Goal: Information Seeking & Learning: Check status

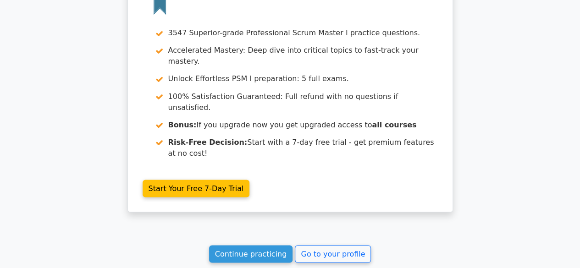
scroll to position [2536, 0]
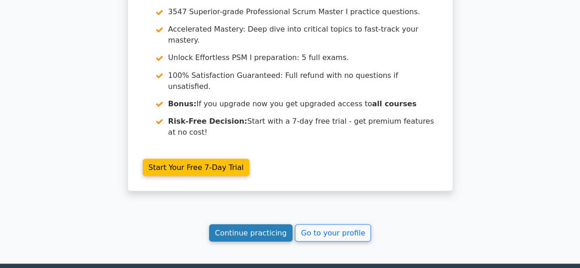
click at [257, 224] on link "Continue practicing" at bounding box center [251, 232] width 84 height 17
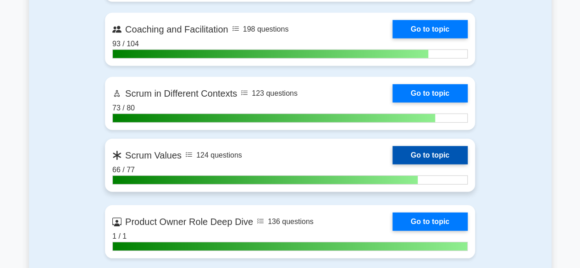
scroll to position [1376, 0]
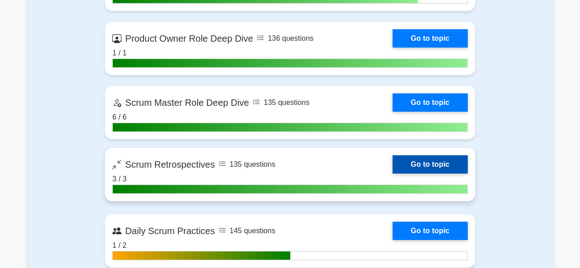
click at [417, 160] on link "Go to topic" at bounding box center [430, 165] width 75 height 18
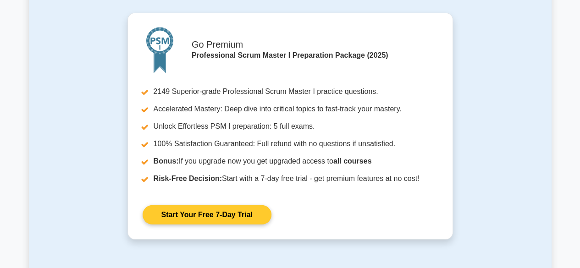
scroll to position [1330, 0]
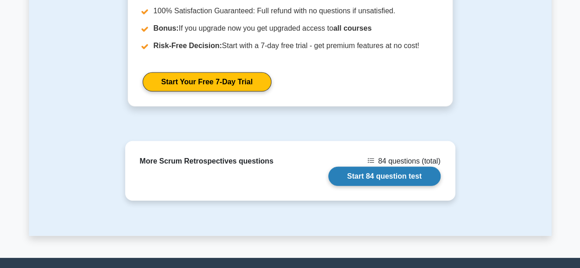
click at [376, 167] on link "Start 84 question test" at bounding box center [384, 176] width 112 height 19
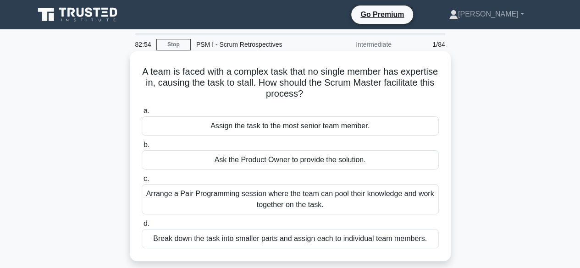
click at [336, 194] on div "Arrange a Pair Programming session where the team can pool their knowledge and …" at bounding box center [290, 199] width 297 height 30
click at [142, 182] on input "c. Arrange a Pair Programming session where the team can pool their knowledge a…" at bounding box center [142, 179] width 0 height 6
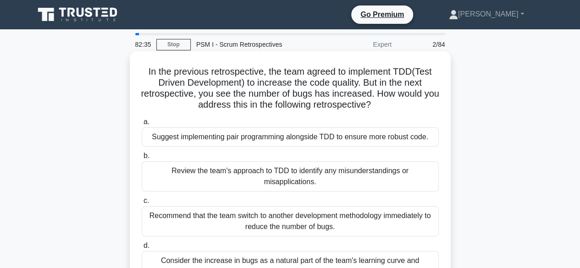
scroll to position [46, 0]
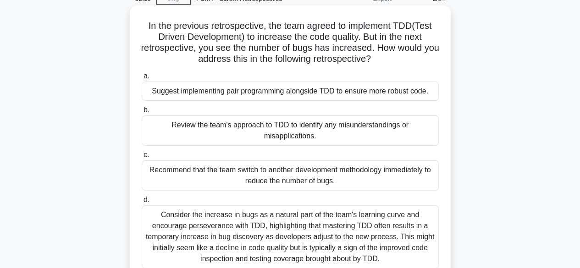
click at [326, 133] on div "Review the team's approach to TDD to identify any misunderstandings or misappli…" at bounding box center [290, 131] width 297 height 30
click at [142, 113] on input "b. Review the team's approach to TDD to identify any misunderstandings or misap…" at bounding box center [142, 110] width 0 height 6
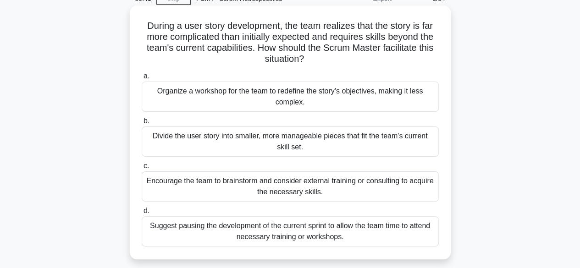
click at [350, 185] on div "Encourage the team to brainstorm and consider external training or consulting t…" at bounding box center [290, 187] width 297 height 30
click at [142, 169] on input "c. Encourage the team to brainstorm and consider external training or consultin…" at bounding box center [142, 166] width 0 height 6
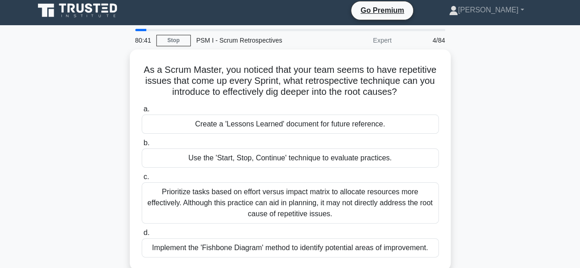
scroll to position [0, 0]
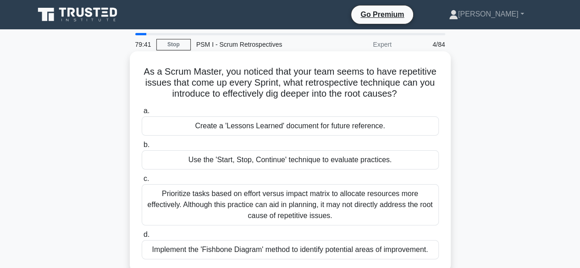
click at [312, 160] on div "Use the 'Start, Stop, Continue' technique to evaluate practices." at bounding box center [290, 159] width 297 height 19
click at [142, 148] on input "b. Use the 'Start, Stop, Continue' technique to evaluate practices." at bounding box center [142, 145] width 0 height 6
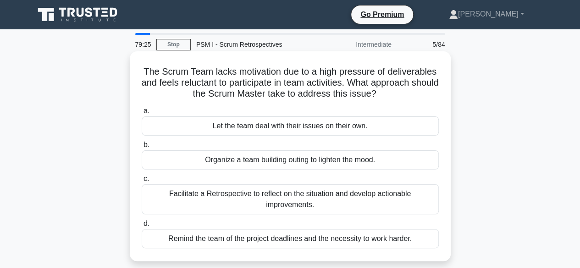
click at [350, 200] on div "Facilitate a Retrospective to reflect on the situation and develop actionable i…" at bounding box center [290, 199] width 297 height 30
click at [142, 182] on input "c. Facilitate a Retrospective to reflect on the situation and develop actionabl…" at bounding box center [142, 179] width 0 height 6
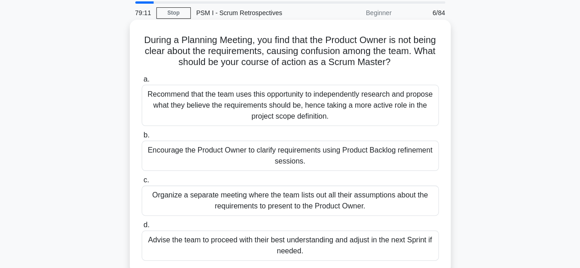
scroll to position [46, 0]
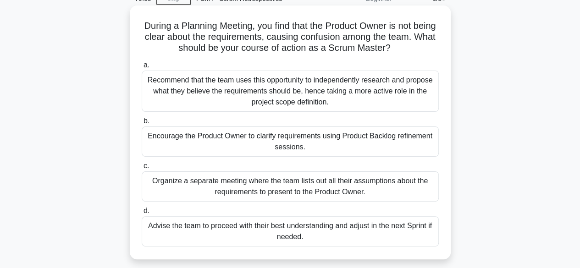
click at [325, 138] on div "Encourage the Product Owner to clarify requirements using Product Backlog refin…" at bounding box center [290, 142] width 297 height 30
click at [142, 124] on input "b. Encourage the Product Owner to clarify requirements using Product Backlog re…" at bounding box center [142, 121] width 0 height 6
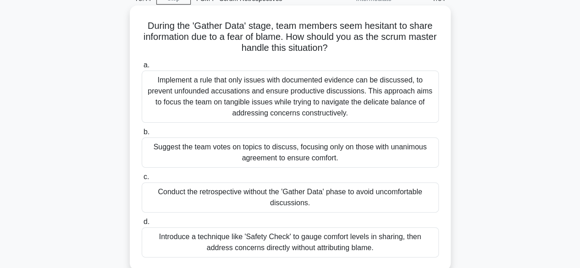
click at [354, 238] on div "Introduce a technique like 'Safety Check' to gauge comfort levels in sharing, t…" at bounding box center [290, 243] width 297 height 30
click at [142, 225] on input "d. Introduce a technique like 'Safety Check' to gauge comfort levels in sharing…" at bounding box center [142, 222] width 0 height 6
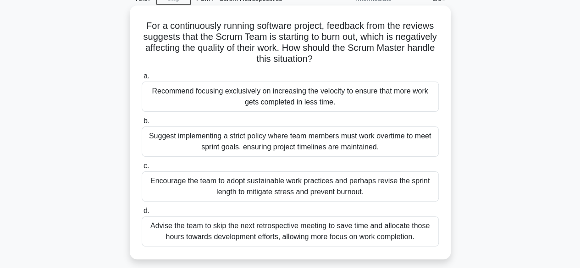
click at [365, 186] on div "Encourage the team to adopt sustainable work practices and perhaps revise the s…" at bounding box center [290, 187] width 297 height 30
click at [142, 169] on input "c. Encourage the team to adopt sustainable work practices and perhaps revise th…" at bounding box center [142, 166] width 0 height 6
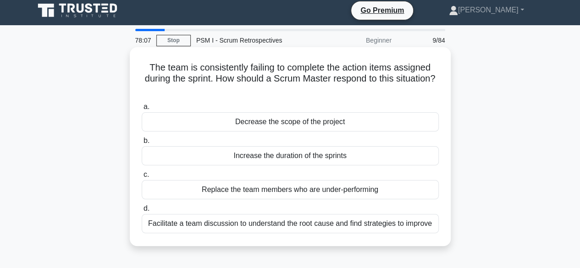
scroll to position [0, 0]
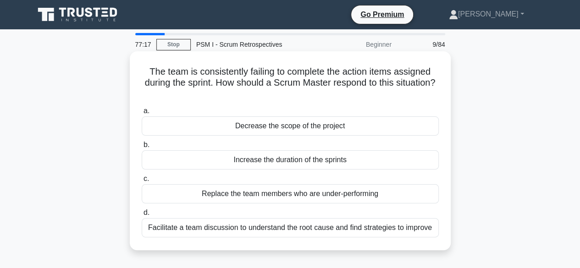
click at [333, 226] on div "Facilitate a team discussion to understand the root cause and find strategies t…" at bounding box center [290, 227] width 297 height 19
click at [142, 216] on input "d. Facilitate a team discussion to understand the root cause and find strategie…" at bounding box center [142, 213] width 0 height 6
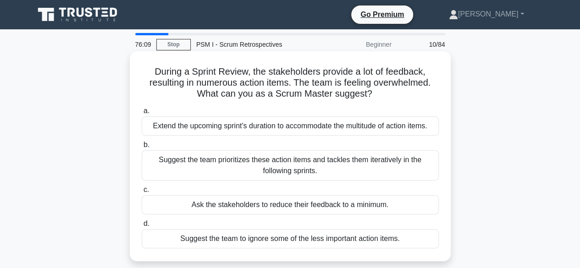
click at [283, 163] on div "Suggest the team prioritizes these action items and tackles them iteratively in…" at bounding box center [290, 165] width 297 height 30
click at [142, 148] on input "b. Suggest the team prioritizes these action items and tackles them iteratively…" at bounding box center [142, 145] width 0 height 6
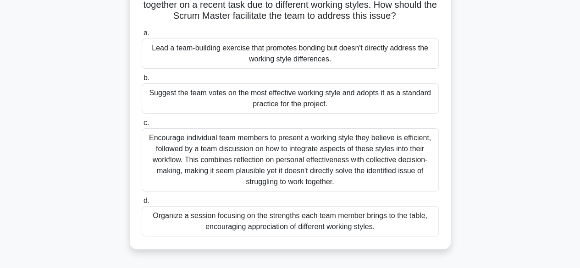
scroll to position [92, 0]
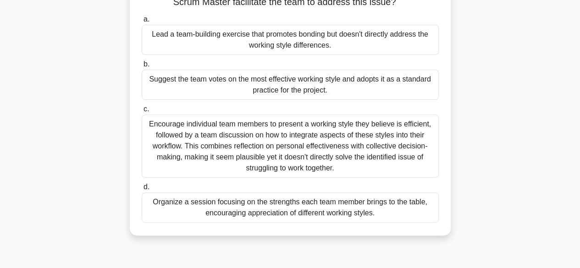
click at [325, 211] on div "Organize a session focusing on the strengths each team member brings to the tab…" at bounding box center [290, 208] width 297 height 30
click at [142, 190] on input "d. Organize a session focusing on the strengths each team member brings to the …" at bounding box center [142, 187] width 0 height 6
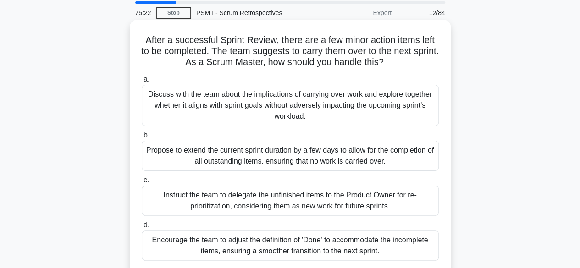
scroll to position [46, 0]
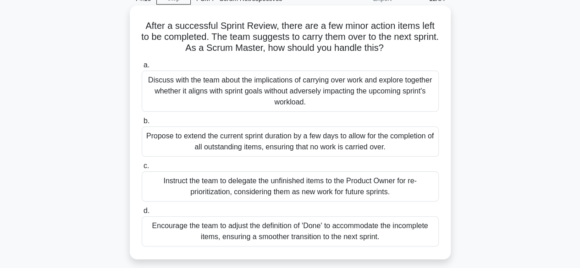
click at [309, 93] on div "Discuss with the team about the implications of carrying over work and explore …" at bounding box center [290, 91] width 297 height 41
click at [142, 68] on input "a. Discuss with the team about the implications of carrying over work and explo…" at bounding box center [142, 65] width 0 height 6
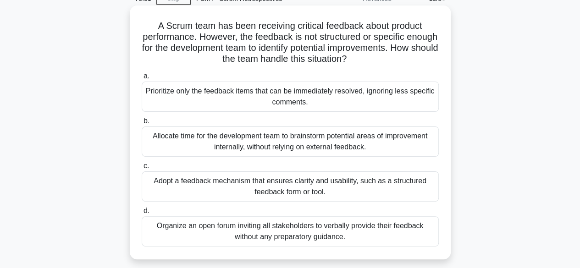
click at [339, 185] on div "Adopt a feedback mechanism that ensures clarity and usability, such as a struct…" at bounding box center [290, 187] width 297 height 30
click at [142, 169] on input "c. Adopt a feedback mechanism that ensures clarity and usability, such as a str…" at bounding box center [142, 166] width 0 height 6
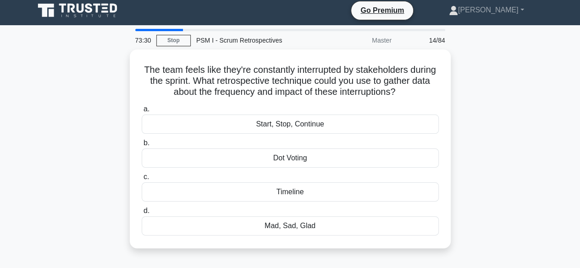
scroll to position [0, 0]
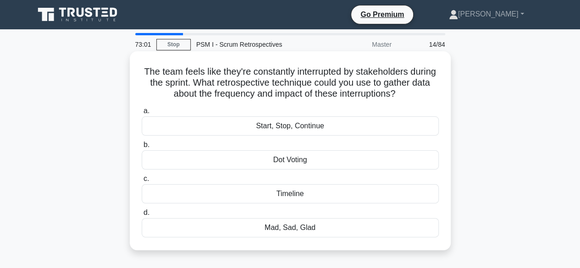
click at [291, 125] on div "Start, Stop, Continue" at bounding box center [290, 126] width 297 height 19
click at [142, 114] on input "a. Start, Stop, Continue" at bounding box center [142, 111] width 0 height 6
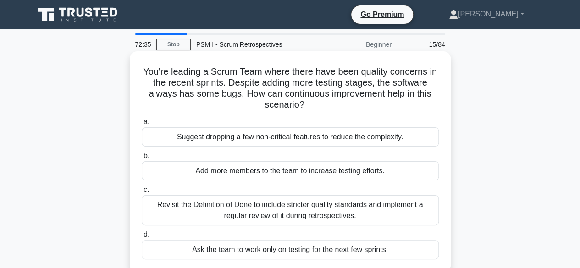
click at [318, 207] on div "Revisit the Definition of Done to include stricter quality standards and implem…" at bounding box center [290, 210] width 297 height 30
click at [142, 193] on input "c. Revisit the Definition of Done to include stricter quality standards and imp…" at bounding box center [142, 190] width 0 height 6
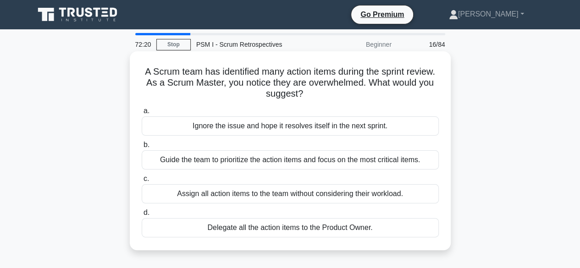
click at [327, 162] on div "Guide the team to prioritize the action items and focus on the most critical it…" at bounding box center [290, 159] width 297 height 19
click at [142, 148] on input "b. Guide the team to prioritize the action items and focus on the most critical…" at bounding box center [142, 145] width 0 height 6
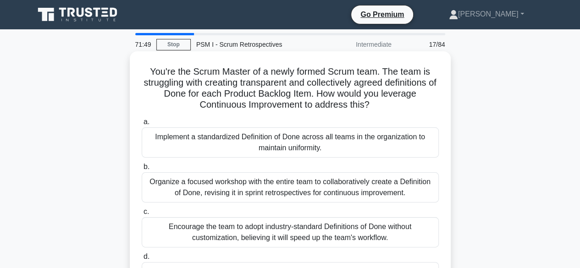
scroll to position [46, 0]
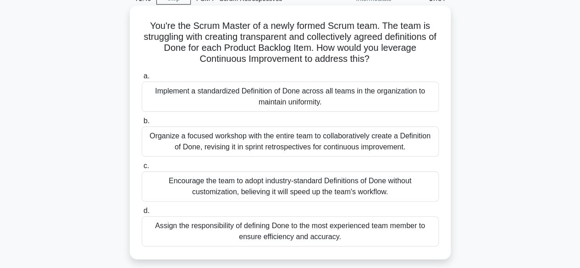
click at [294, 139] on div "Organize a focused workshop with the entire team to collaboratively create a De…" at bounding box center [290, 142] width 297 height 30
click at [142, 124] on input "b. Organize a focused workshop with the entire team to collaboratively create a…" at bounding box center [142, 121] width 0 height 6
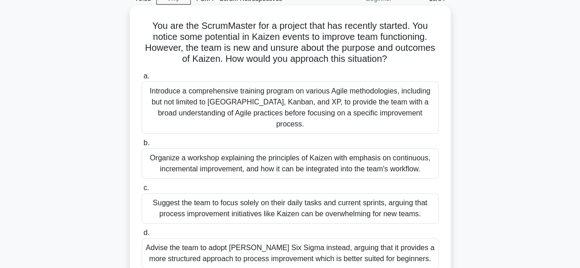
click at [314, 154] on div "Organize a workshop explaining the principles of Kaizen with emphasis on contin…" at bounding box center [290, 164] width 297 height 30
click at [142, 146] on input "b. Organize a workshop explaining the principles of Kaizen with emphasis on con…" at bounding box center [142, 143] width 0 height 6
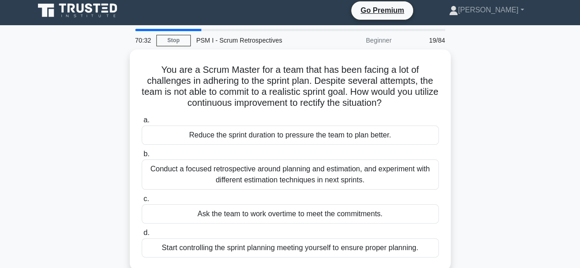
scroll to position [0, 0]
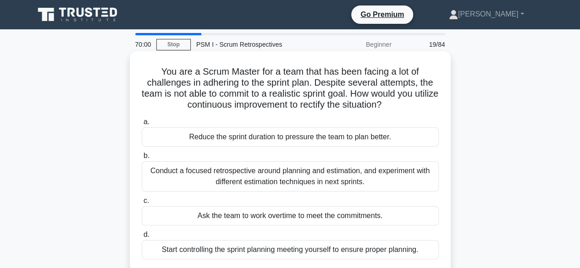
click at [284, 179] on div "Conduct a focused retrospective around planning and estimation, and experiment …" at bounding box center [290, 176] width 297 height 30
click at [142, 159] on input "b. Conduct a focused retrospective around planning and estimation, and experime…" at bounding box center [142, 156] width 0 height 6
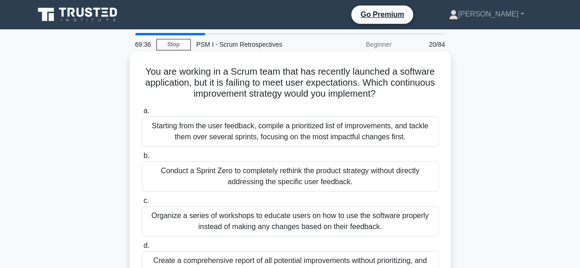
scroll to position [46, 0]
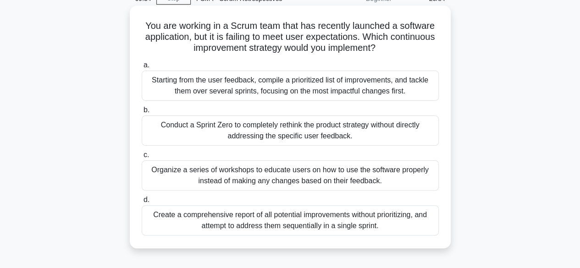
click at [323, 90] on div "Starting from the user feedback, compile a prioritized list of improvements, an…" at bounding box center [290, 86] width 297 height 30
click at [142, 68] on input "a. Starting from the user feedback, compile a prioritized list of improvements,…" at bounding box center [142, 65] width 0 height 6
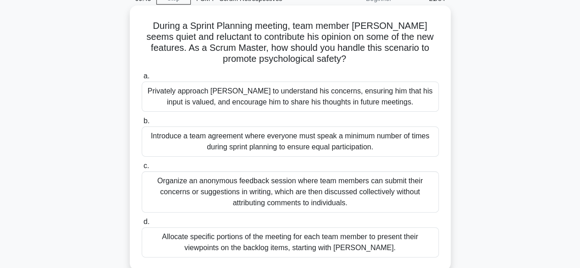
click at [339, 96] on div "Privately approach John to understand his concerns, ensuring him that his input…" at bounding box center [290, 97] width 297 height 30
click at [142, 79] on input "a. Privately approach John to understand his concerns, ensuring him that his in…" at bounding box center [142, 76] width 0 height 6
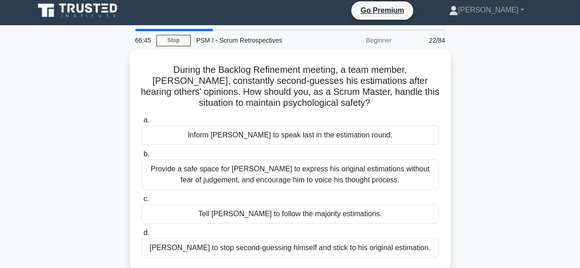
scroll to position [0, 0]
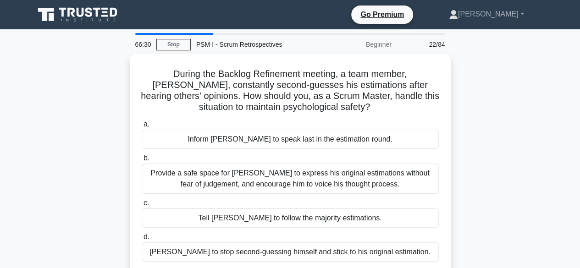
click at [28, 138] on main "66:30 Stop PSM I - Scrum Retrospectives Beginner 22/84 During the Backlog Refin…" at bounding box center [290, 262] width 580 height 466
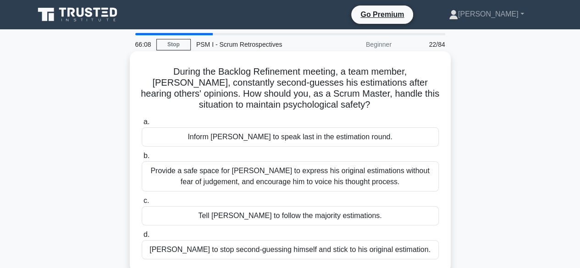
click at [274, 177] on div "Provide a safe space for David to express his original estimations without fear…" at bounding box center [290, 176] width 297 height 30
click at [142, 159] on input "b. Provide a safe space for David to express his original estimations without f…" at bounding box center [142, 156] width 0 height 6
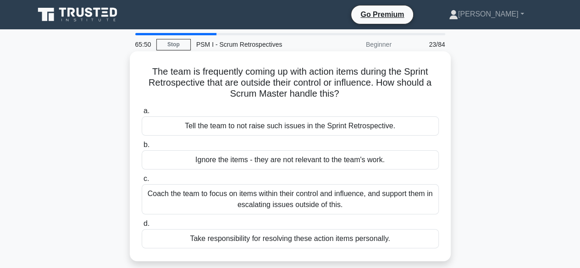
click at [297, 200] on div "Coach the team to focus on items within their control and influence, and suppor…" at bounding box center [290, 199] width 297 height 30
click at [142, 182] on input "c. Coach the team to focus on items within their control and influence, and sup…" at bounding box center [142, 179] width 0 height 6
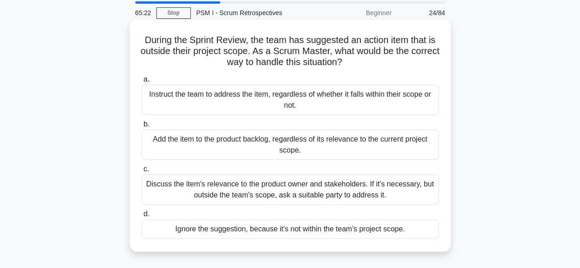
scroll to position [46, 0]
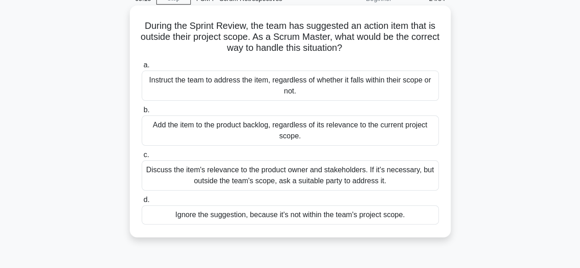
click at [307, 172] on div "Discuss the item's relevance to the product owner and stakeholders. If it's nec…" at bounding box center [290, 176] width 297 height 30
click at [142, 158] on input "c. Discuss the item's relevance to the product owner and stakeholders. If it's …" at bounding box center [142, 155] width 0 height 6
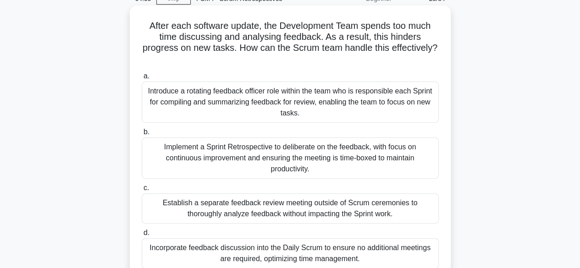
click at [283, 154] on div "Implement a Sprint Retrospective to deliberate on the feedback, with focus on c…" at bounding box center [290, 158] width 297 height 41
click at [142, 135] on input "b. Implement a Sprint Retrospective to deliberate on the feedback, with focus o…" at bounding box center [142, 132] width 0 height 6
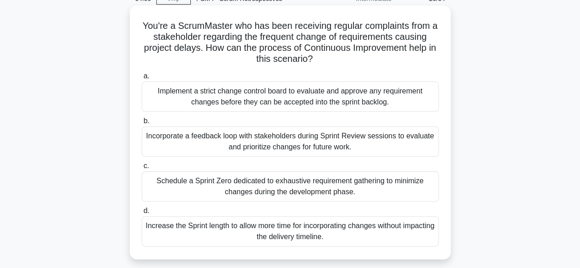
click at [302, 147] on div "Incorporate a feedback loop with stakeholders during Sprint Review sessions to …" at bounding box center [290, 142] width 297 height 30
click at [142, 124] on input "b. Incorporate a feedback loop with stakeholders during Sprint Review sessions …" at bounding box center [142, 121] width 0 height 6
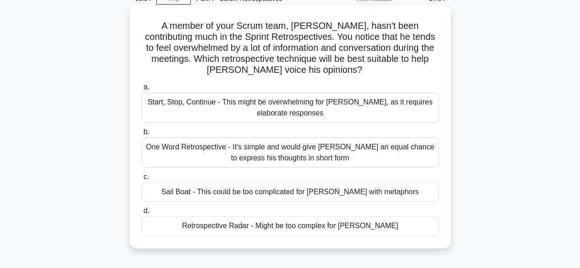
click at [291, 157] on div "One Word Retrospective - It's simple and would give John an equal chance to exp…" at bounding box center [290, 153] width 297 height 30
click at [142, 135] on input "b. One Word Retrospective - It's simple and would give John an equal chance to …" at bounding box center [142, 132] width 0 height 6
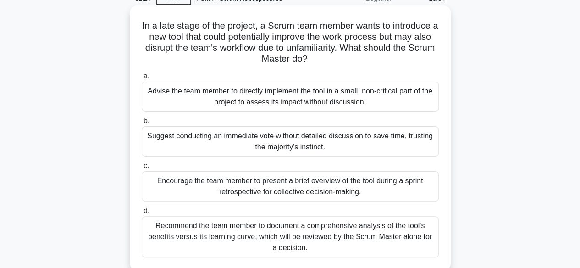
click at [287, 183] on div "Encourage the team member to present a brief overview of the tool during a spri…" at bounding box center [290, 187] width 297 height 30
click at [142, 169] on input "c. Encourage the team member to present a brief overview of the tool during a s…" at bounding box center [142, 166] width 0 height 6
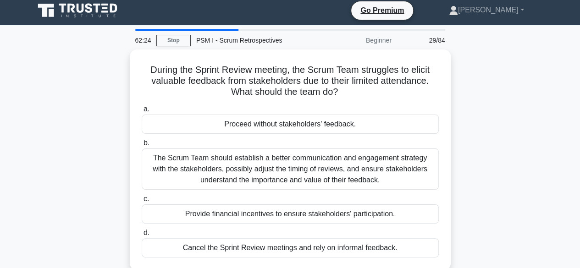
scroll to position [0, 0]
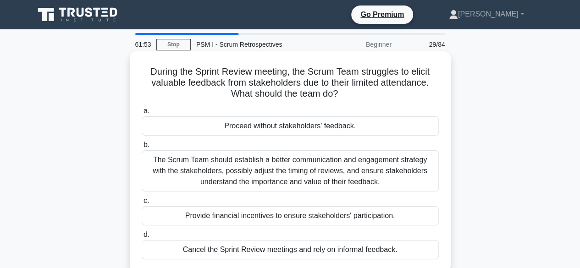
click at [299, 167] on div "The Scrum Team should establish a better communication and engagement strategy …" at bounding box center [290, 170] width 297 height 41
click at [142, 148] on input "b. The Scrum Team should establish a better communication and engagement strate…" at bounding box center [142, 145] width 0 height 6
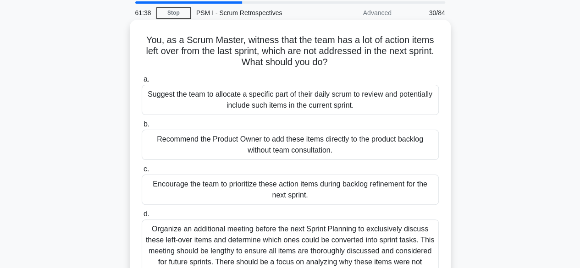
scroll to position [46, 0]
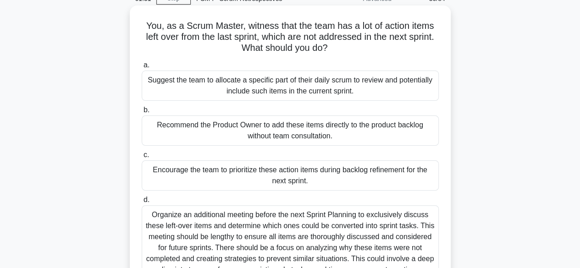
click at [282, 176] on div "Encourage the team to prioritize these action items during backlog refinement f…" at bounding box center [290, 176] width 297 height 30
click at [142, 158] on input "c. Encourage the team to prioritize these action items during backlog refinemen…" at bounding box center [142, 155] width 0 height 6
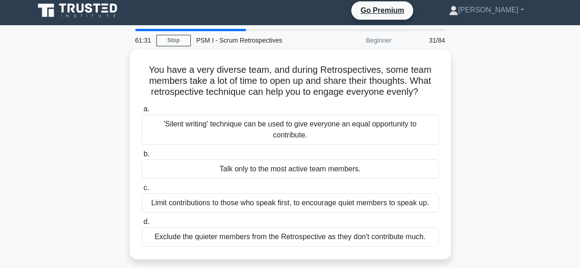
scroll to position [0, 0]
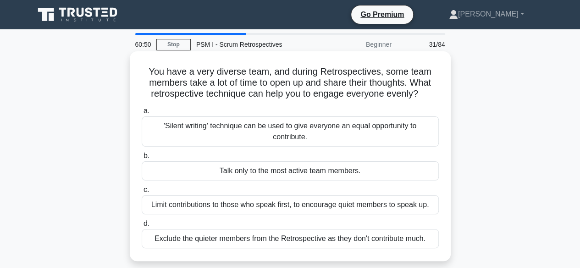
click at [302, 137] on div "'Silent writing' technique can be used to give everyone an equal opportunity to…" at bounding box center [290, 132] width 297 height 30
click at [142, 114] on input "a. 'Silent writing' technique can be used to give everyone an equal opportunity…" at bounding box center [142, 111] width 0 height 6
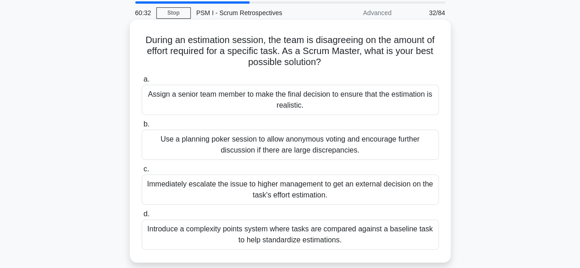
scroll to position [46, 0]
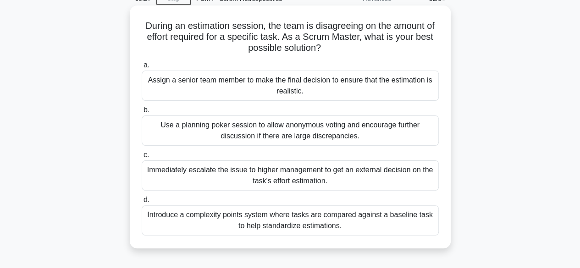
click at [288, 134] on div "Use a planning poker session to allow anonymous voting and encourage further di…" at bounding box center [290, 131] width 297 height 30
click at [142, 113] on input "b. Use a planning poker session to allow anonymous voting and encourage further…" at bounding box center [142, 110] width 0 height 6
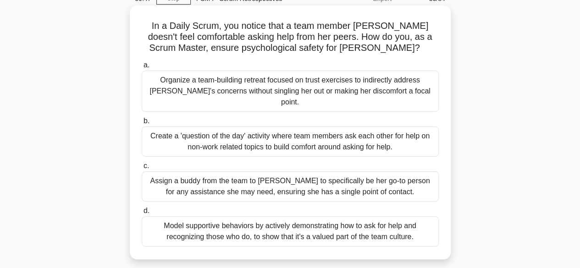
click at [342, 221] on div "Model supportive behaviors by actively demonstrating how to ask for help and re…" at bounding box center [290, 232] width 297 height 30
click at [142, 214] on input "d. Model supportive behaviors by actively demonstrating how to ask for help and…" at bounding box center [142, 211] width 0 height 6
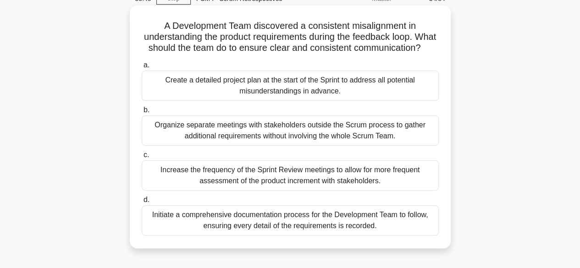
click at [318, 233] on div "Initiate a comprehensive documentation process for the Development Team to foll…" at bounding box center [290, 221] width 297 height 30
click at [142, 203] on input "d. Initiate a comprehensive documentation process for the Development Team to f…" at bounding box center [142, 200] width 0 height 6
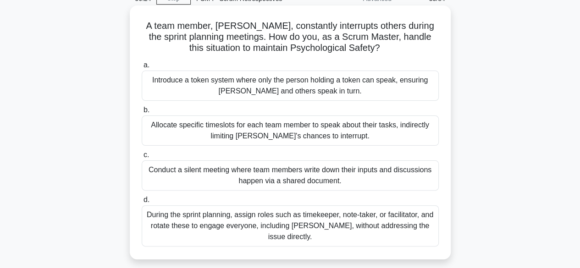
click at [333, 175] on div "Conduct a silent meeting where team members write down their inputs and discuss…" at bounding box center [290, 176] width 297 height 30
click at [142, 158] on input "c. Conduct a silent meeting where team members write down their inputs and disc…" at bounding box center [142, 155] width 0 height 6
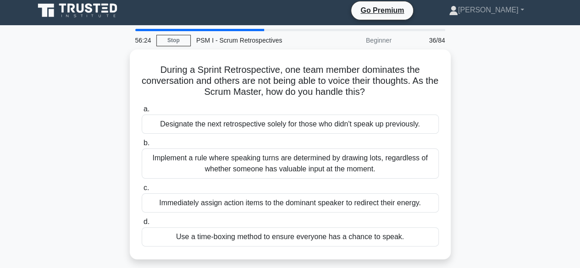
scroll to position [0, 0]
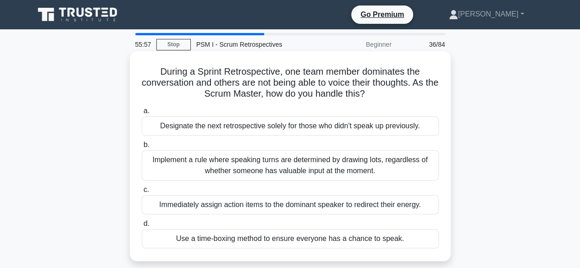
click at [317, 240] on div "Use a time-boxing method to ensure everyone has a chance to speak." at bounding box center [290, 238] width 297 height 19
click at [142, 227] on input "d. Use a time-boxing method to ensure everyone has a chance to speak." at bounding box center [142, 224] width 0 height 6
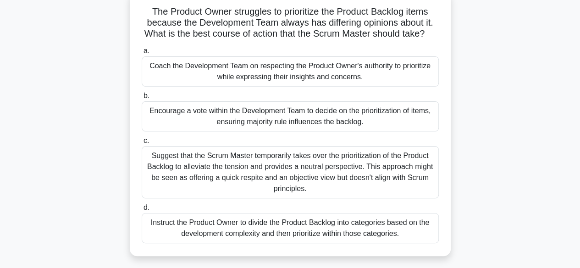
scroll to position [46, 0]
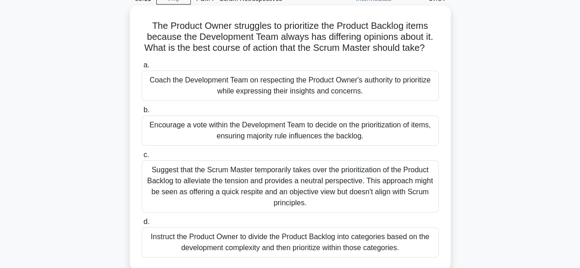
click at [311, 95] on div "Coach the Development Team on respecting the Product Owner's authority to prior…" at bounding box center [290, 86] width 297 height 30
click at [142, 68] on input "a. Coach the Development Team on respecting the Product Owner's authority to pr…" at bounding box center [142, 65] width 0 height 6
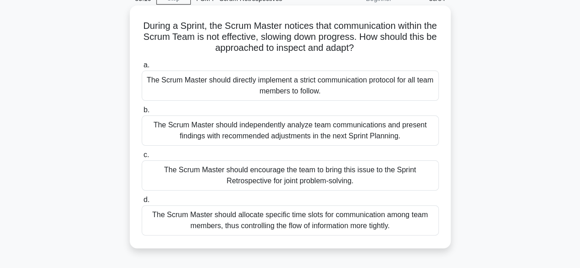
click at [282, 174] on div "The Scrum Master should encourage the team to bring this issue to the Sprint Re…" at bounding box center [290, 176] width 297 height 30
click at [142, 158] on input "c. The Scrum Master should encourage the team to bring this issue to the Sprint…" at bounding box center [142, 155] width 0 height 6
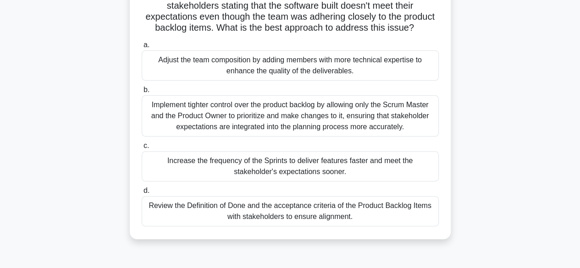
scroll to position [92, 0]
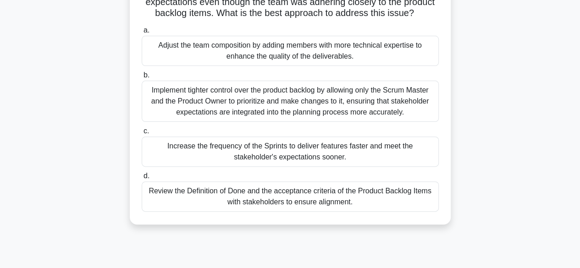
click at [311, 195] on div "Review the Definition of Done and the acceptance criteria of the Product Backlo…" at bounding box center [290, 197] width 297 height 30
click at [142, 179] on input "d. Review the Definition of Done and the acceptance criteria of the Product Bac…" at bounding box center [142, 176] width 0 height 6
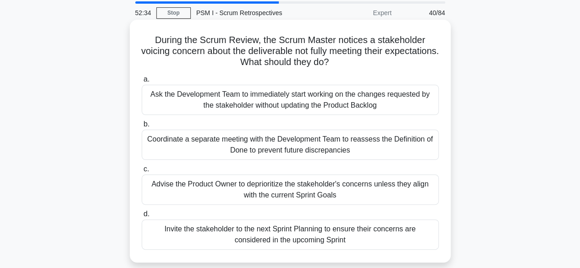
scroll to position [46, 0]
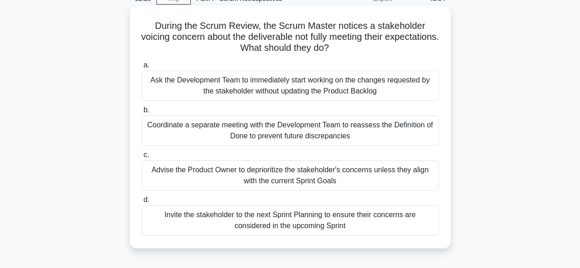
click at [293, 132] on div "Coordinate a separate meeting with the Development Team to reassess the Definit…" at bounding box center [290, 131] width 297 height 30
click at [142, 113] on input "b. Coordinate a separate meeting with the Development Team to reassess the Defi…" at bounding box center [142, 110] width 0 height 6
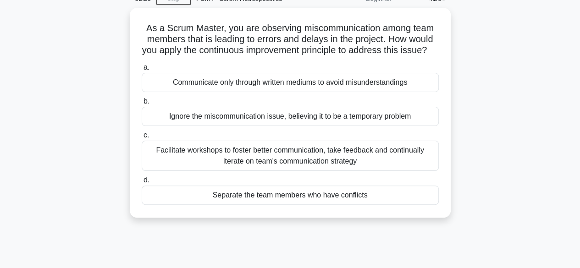
scroll to position [0, 0]
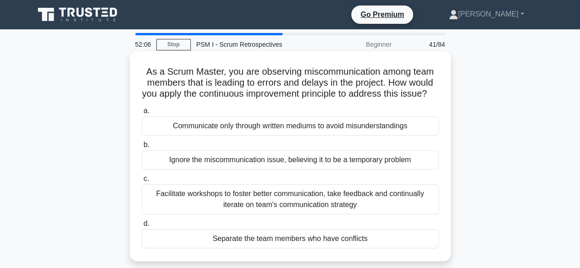
click at [304, 209] on div "Facilitate workshops to foster better communication, take feedback and continua…" at bounding box center [290, 199] width 297 height 30
click at [142, 182] on input "c. Facilitate workshops to foster better communication, take feedback and conti…" at bounding box center [142, 179] width 0 height 6
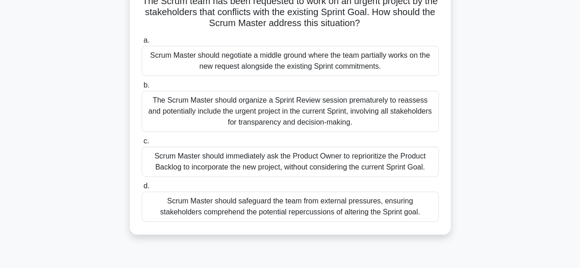
scroll to position [92, 0]
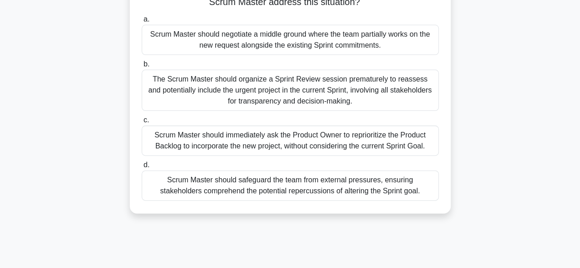
click at [311, 189] on div "Scrum Master should safeguard the team from external pressures, ensuring stakeh…" at bounding box center [290, 186] width 297 height 30
click at [142, 168] on input "d. Scrum Master should safeguard the team from external pressures, ensuring sta…" at bounding box center [142, 165] width 0 height 6
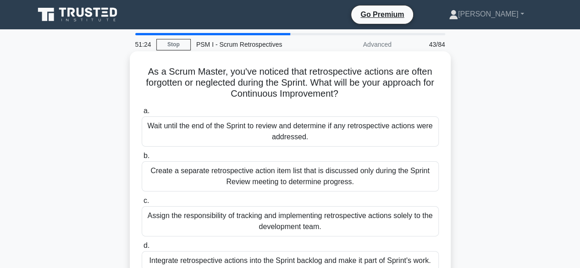
scroll to position [46, 0]
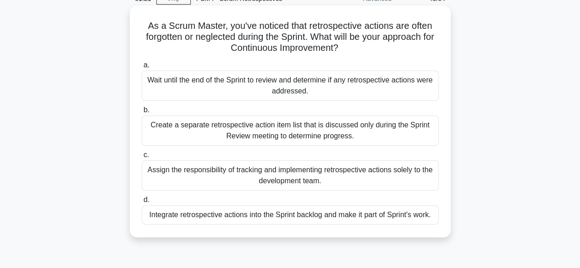
click at [307, 214] on div "Integrate retrospective actions into the Sprint backlog and make it part of Spr…" at bounding box center [290, 215] width 297 height 19
click at [142, 203] on input "d. Integrate retrospective actions into the Sprint backlog and make it part of …" at bounding box center [142, 200] width 0 height 6
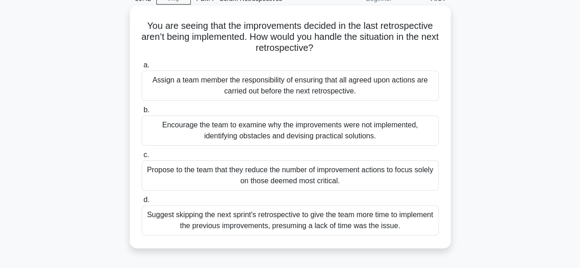
click at [277, 132] on div "Encourage the team to examine why the improvements were not implemented, identi…" at bounding box center [290, 131] width 297 height 30
click at [142, 113] on input "b. Encourage the team to examine why the improvements were not implemented, ide…" at bounding box center [142, 110] width 0 height 6
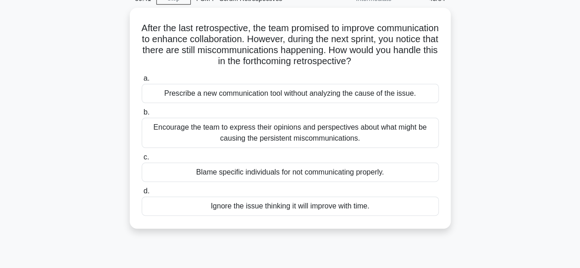
scroll to position [0, 0]
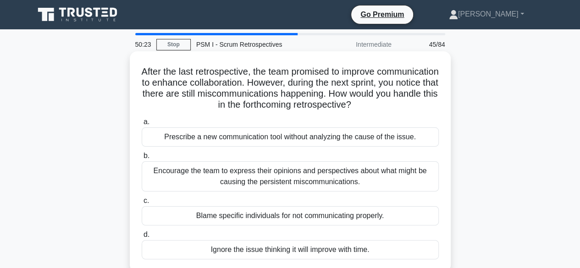
click at [345, 173] on div "Encourage the team to express their opinions and perspectives about what might …" at bounding box center [290, 176] width 297 height 30
click at [142, 159] on input "b. Encourage the team to express their opinions and perspectives about what mig…" at bounding box center [142, 156] width 0 height 6
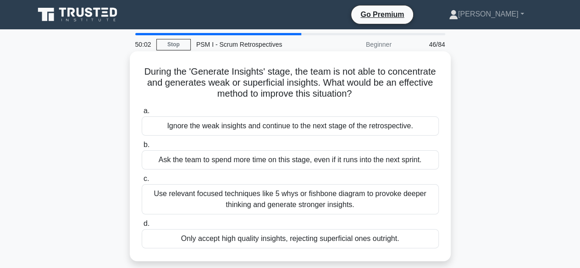
click at [305, 197] on div "Use relevant focused techniques like 5 whys or fishbone diagram to provoke deep…" at bounding box center [290, 199] width 297 height 30
click at [142, 182] on input "c. Use relevant focused techniques like 5 whys or fishbone diagram to provoke d…" at bounding box center [142, 179] width 0 height 6
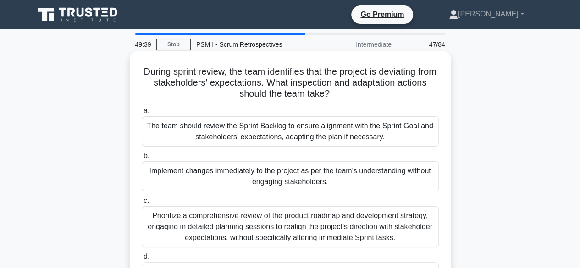
scroll to position [46, 0]
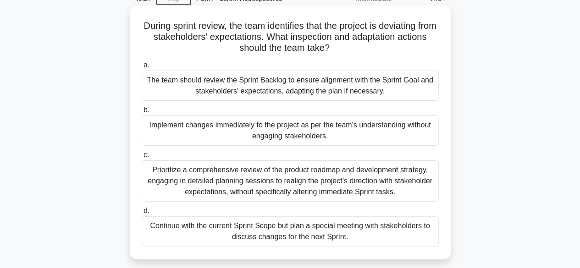
click at [279, 88] on div "The team should review the Sprint Backlog to ensure alignment with the Sprint G…" at bounding box center [290, 86] width 297 height 30
click at [142, 68] on input "a. The team should review the Sprint Backlog to ensure alignment with the Sprin…" at bounding box center [142, 65] width 0 height 6
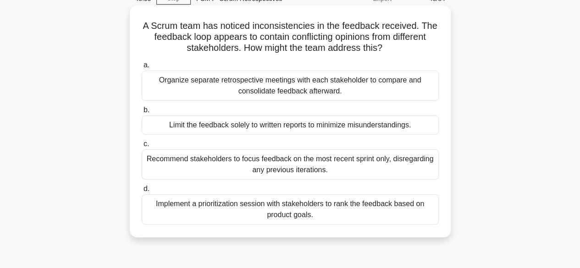
click at [216, 209] on div "Implement a prioritization session with stakeholders to rank the feedback based…" at bounding box center [290, 209] width 297 height 30
click at [142, 192] on input "d. Implement a prioritization session with stakeholders to rank the feedback ba…" at bounding box center [142, 189] width 0 height 6
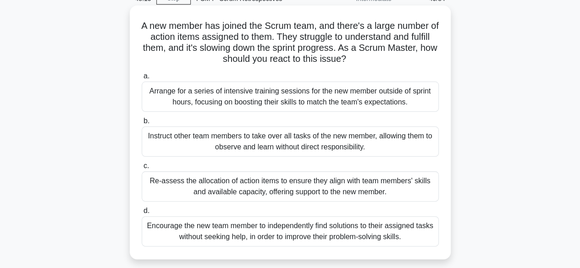
click at [250, 187] on div "Re-assess the allocation of action items to ensure they align with team members…" at bounding box center [290, 187] width 297 height 30
click at [142, 169] on input "c. Re-assess the allocation of action items to ensure they align with team memb…" at bounding box center [142, 166] width 0 height 6
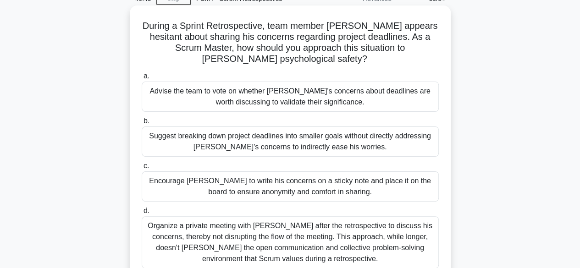
click at [266, 101] on div "Advise the team to vote on whether Robert's concerns about deadlines are worth …" at bounding box center [290, 97] width 297 height 30
click at [142, 79] on input "a. Advise the team to vote on whether Robert's concerns about deadlines are wor…" at bounding box center [142, 76] width 0 height 6
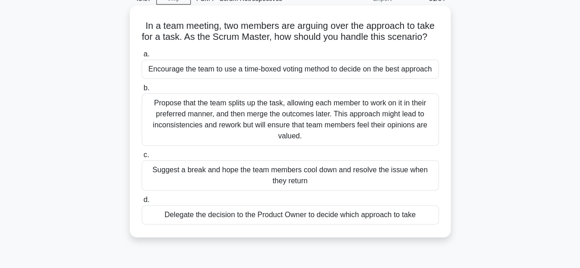
click at [396, 79] on div "Encourage the team to use a time-boxed voting method to decide on the best appr…" at bounding box center [290, 69] width 297 height 19
click at [142, 57] on input "a. Encourage the team to use a time-boxed voting method to decide on the best a…" at bounding box center [142, 54] width 0 height 6
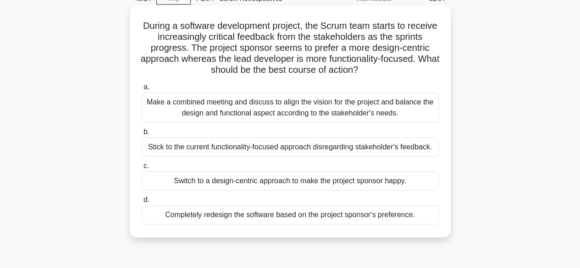
click at [279, 104] on div "Make a combined meeting and discuss to align the vision for the project and bal…" at bounding box center [290, 108] width 297 height 30
click at [142, 90] on input "a. Make a combined meeting and discuss to align the vision for the project and …" at bounding box center [142, 87] width 0 height 6
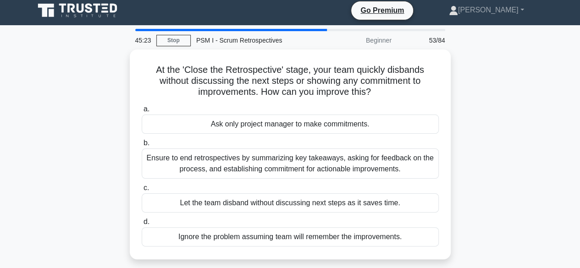
scroll to position [0, 0]
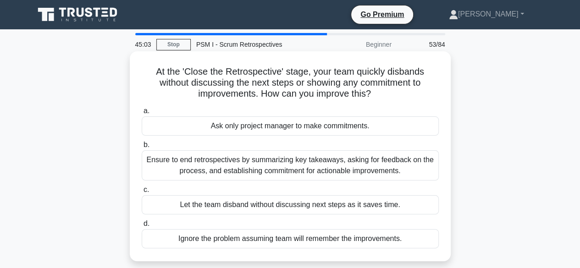
click at [268, 169] on div "Ensure to end retrospectives by summarizing key takeaways, asking for feedback …" at bounding box center [290, 165] width 297 height 30
click at [142, 148] on input "b. Ensure to end retrospectives by summarizing key takeaways, asking for feedba…" at bounding box center [142, 145] width 0 height 6
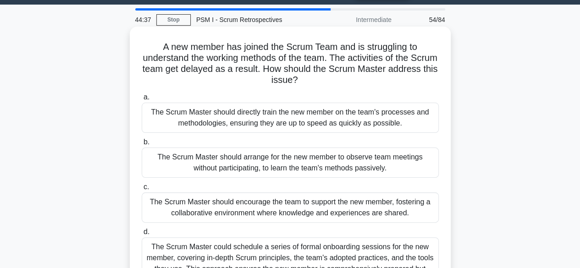
scroll to position [46, 0]
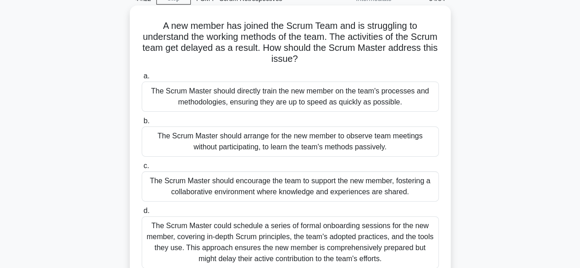
click at [294, 190] on div "The Scrum Master should encourage the team to support the new member, fostering…" at bounding box center [290, 187] width 297 height 30
click at [142, 169] on input "c. The Scrum Master should encourage the team to support the new member, foster…" at bounding box center [142, 166] width 0 height 6
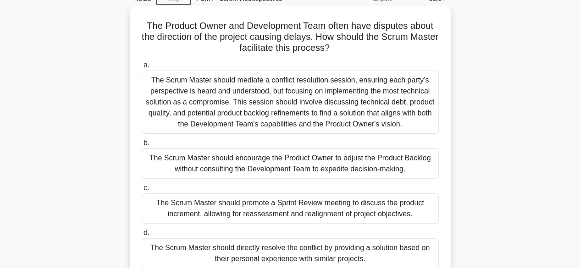
click at [301, 211] on div "The Scrum Master should promote a Sprint Review meeting to discuss the product …" at bounding box center [290, 209] width 297 height 30
click at [142, 191] on input "c. The Scrum Master should promote a Sprint Review meeting to discuss the produ…" at bounding box center [142, 188] width 0 height 6
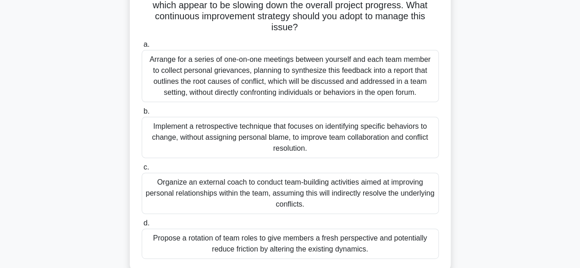
scroll to position [92, 0]
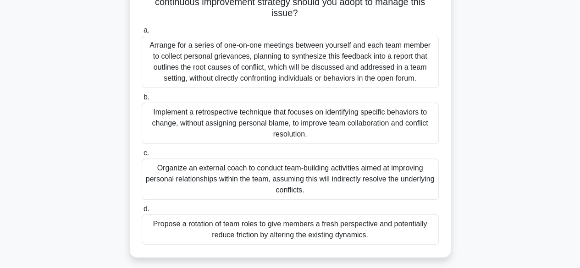
click at [240, 122] on div "Implement a retrospective technique that focuses on identifying specific behavi…" at bounding box center [290, 123] width 297 height 41
click at [142, 100] on input "b. Implement a retrospective technique that focuses on identifying specific beh…" at bounding box center [142, 97] width 0 height 6
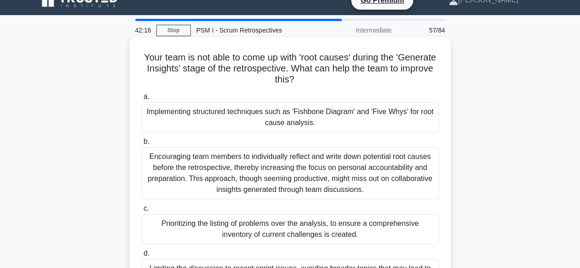
scroll to position [0, 0]
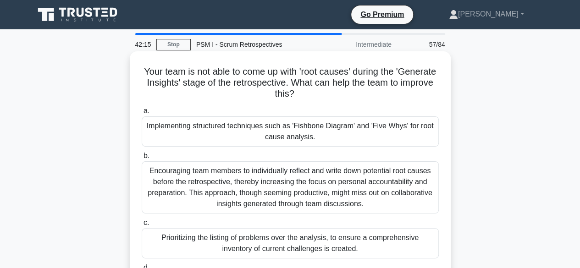
click at [329, 128] on div "Implementing structured techniques such as 'Fishbone Diagram' and 'Five Whys' f…" at bounding box center [290, 132] width 297 height 30
click at [142, 114] on input "a. Implementing structured techniques such as 'Fishbone Diagram' and 'Five Whys…" at bounding box center [142, 111] width 0 height 6
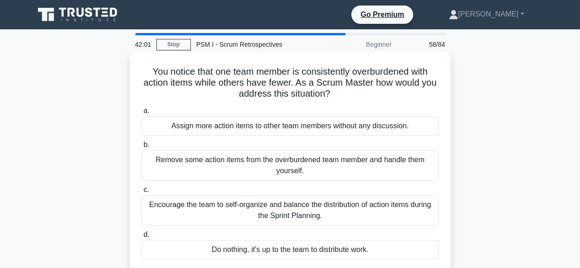
click at [307, 206] on div "Encourage the team to self-organize and balance the distribution of action item…" at bounding box center [290, 210] width 297 height 30
click at [142, 193] on input "c. Encourage the team to self-organize and balance the distribution of action i…" at bounding box center [142, 190] width 0 height 6
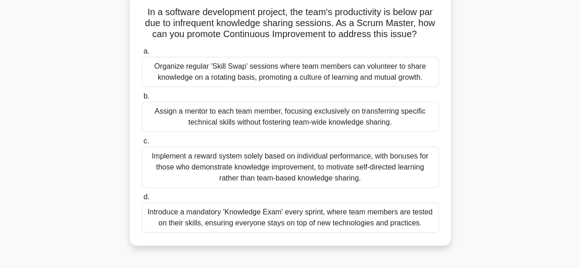
scroll to position [46, 0]
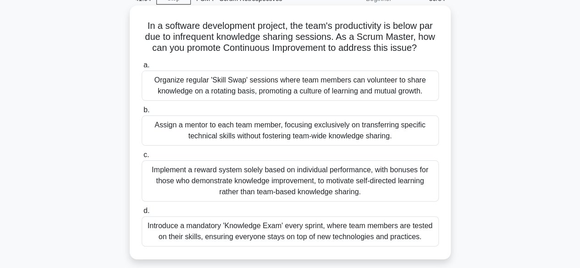
click at [297, 90] on div "Organize regular 'Skill Swap' sessions where team members can volunteer to shar…" at bounding box center [290, 86] width 297 height 30
click at [142, 68] on input "a. Organize regular 'Skill Swap' sessions where team members can volunteer to s…" at bounding box center [142, 65] width 0 height 6
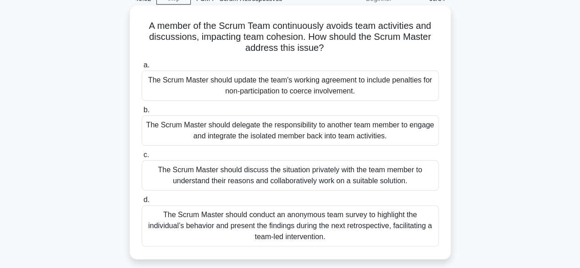
click at [292, 178] on div "The Scrum Master should discuss the situation privately with the team member to…" at bounding box center [290, 176] width 297 height 30
click at [142, 158] on input "c. The Scrum Master should discuss the situation privately with the team member…" at bounding box center [142, 155] width 0 height 6
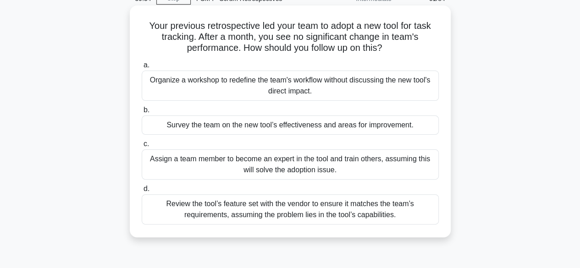
click at [301, 124] on div "Survey the team on the new tool’s effectiveness and areas for improvement." at bounding box center [290, 125] width 297 height 19
click at [142, 113] on input "b. Survey the team on the new tool’s effectiveness and areas for improvement." at bounding box center [142, 110] width 0 height 6
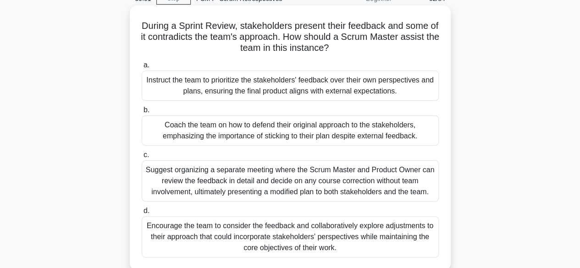
scroll to position [92, 0]
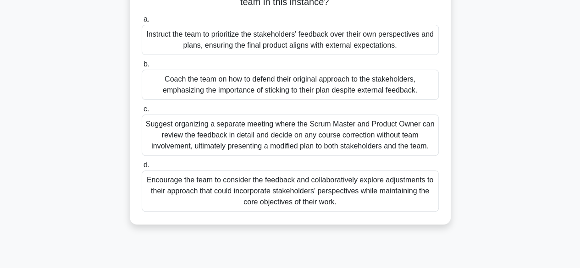
click at [314, 194] on div "Encourage the team to consider the feedback and collaboratively explore adjustm…" at bounding box center [290, 191] width 297 height 41
click at [142, 168] on input "d. Encourage the team to consider the feedback and collaboratively explore adju…" at bounding box center [142, 165] width 0 height 6
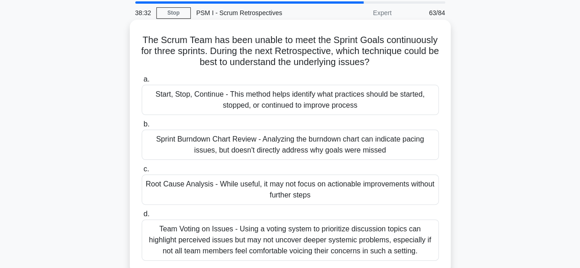
scroll to position [46, 0]
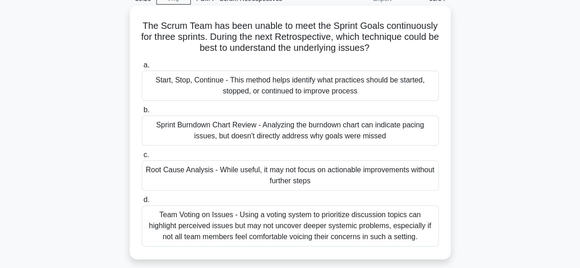
click at [309, 79] on div "Start, Stop, Continue - This method helps identify what practices should be sta…" at bounding box center [290, 86] width 297 height 30
click at [142, 68] on input "a. Start, Stop, Continue - This method helps identify what practices should be …" at bounding box center [142, 65] width 0 height 6
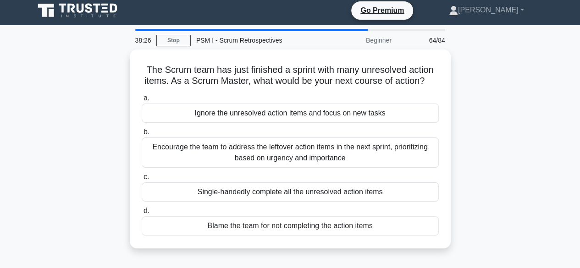
scroll to position [0, 0]
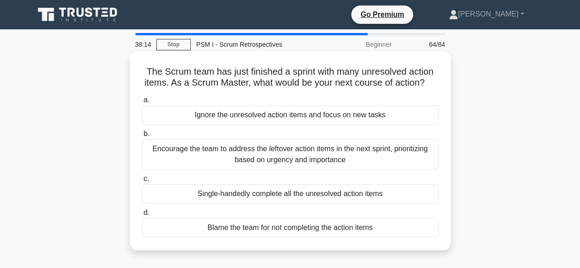
click at [298, 158] on div "Encourage the team to address the leftover action items in the next sprint, pri…" at bounding box center [290, 154] width 297 height 30
click at [142, 137] on input "b. Encourage the team to address the leftover action items in the next sprint, …" at bounding box center [142, 134] width 0 height 6
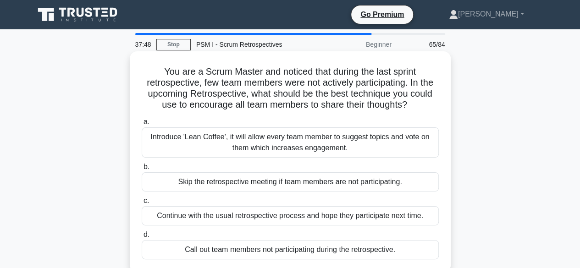
click at [318, 147] on div "Introduce 'Lean Coffee', it will allow every team member to suggest topics and …" at bounding box center [290, 143] width 297 height 30
click at [142, 125] on input "a. Introduce 'Lean Coffee', it will allow every team member to suggest topics a…" at bounding box center [142, 122] width 0 height 6
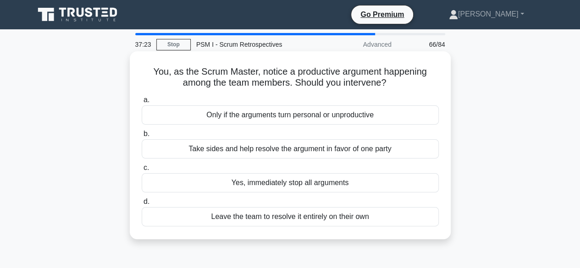
click at [318, 114] on div "Only if the arguments turn personal or unproductive" at bounding box center [290, 115] width 297 height 19
click at [142, 103] on input "a. Only if the arguments turn personal or unproductive" at bounding box center [142, 100] width 0 height 6
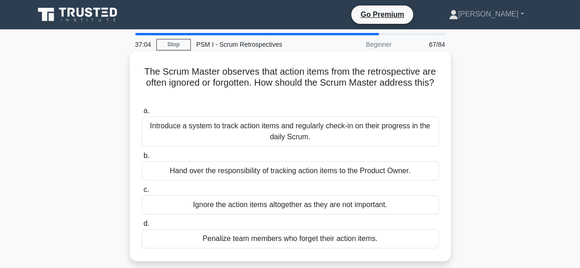
click at [321, 134] on div "Introduce a system to track action items and regularly check-in on their progre…" at bounding box center [290, 132] width 297 height 30
click at [142, 114] on input "a. Introduce a system to track action items and regularly check-in on their pro…" at bounding box center [142, 111] width 0 height 6
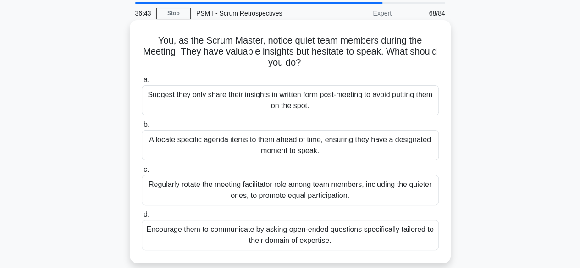
scroll to position [46, 0]
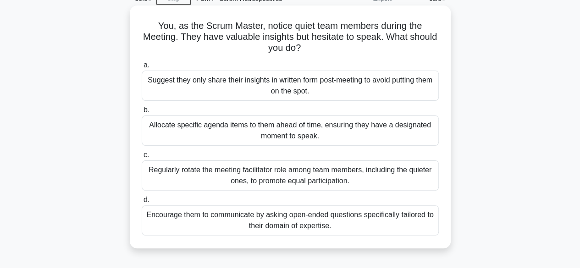
click at [322, 171] on div "Regularly rotate the meeting facilitator role among team members, including the…" at bounding box center [290, 176] width 297 height 30
click at [142, 158] on input "c. Regularly rotate the meeting facilitator role among team members, including …" at bounding box center [142, 155] width 0 height 6
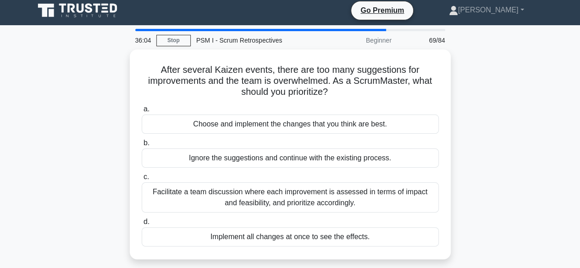
scroll to position [0, 0]
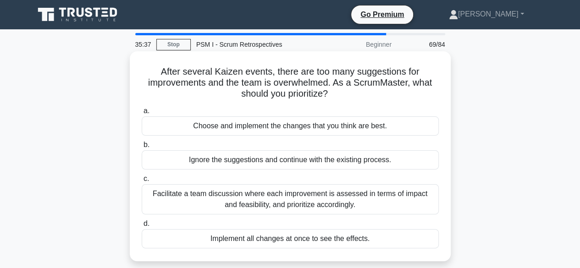
click at [339, 201] on div "Facilitate a team discussion where each improvement is assessed in terms of imp…" at bounding box center [290, 199] width 297 height 30
click at [142, 182] on input "c. Facilitate a team discussion where each improvement is assessed in terms of …" at bounding box center [142, 179] width 0 height 6
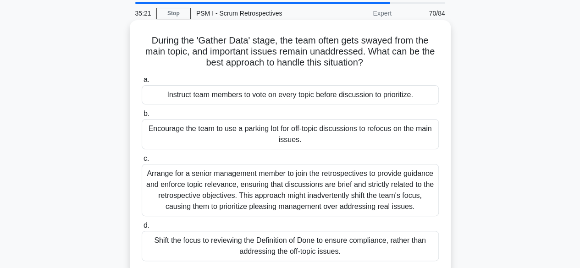
scroll to position [46, 0]
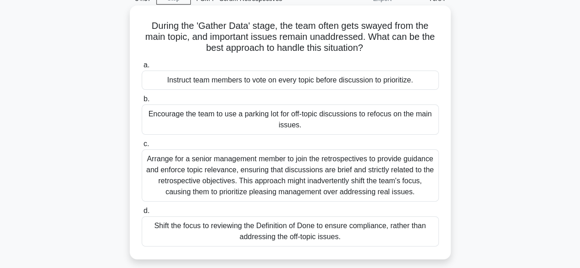
click at [349, 121] on div "Encourage the team to use a parking lot for off-topic discussions to refocus on…" at bounding box center [290, 120] width 297 height 30
click at [142, 102] on input "b. Encourage the team to use a parking lot for off-topic discussions to refocus…" at bounding box center [142, 99] width 0 height 6
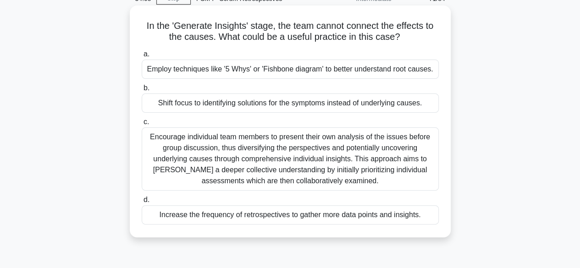
click at [338, 69] on div "Employ techniques like '5 Whys' or 'Fishbone diagram' to better understand root…" at bounding box center [290, 69] width 297 height 19
click at [142, 57] on input "a. Employ techniques like '5 Whys' or 'Fishbone diagram' to better understand r…" at bounding box center [142, 54] width 0 height 6
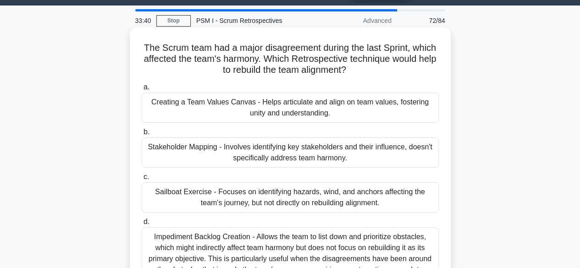
scroll to position [0, 0]
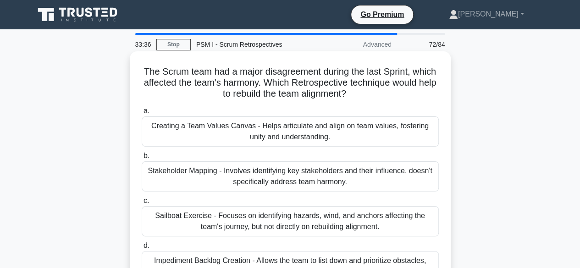
click at [338, 128] on div "Creating a Team Values Canvas - Helps articulate and align on team values, fost…" at bounding box center [290, 132] width 297 height 30
click at [142, 114] on input "a. Creating a Team Values Canvas - Helps articulate and align on team values, f…" at bounding box center [142, 111] width 0 height 6
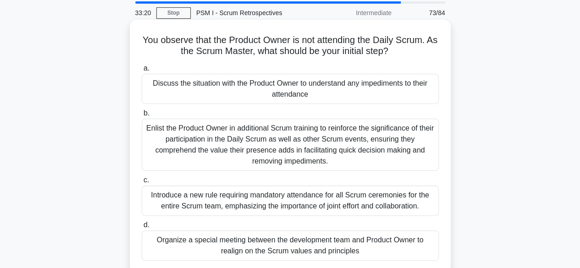
scroll to position [46, 0]
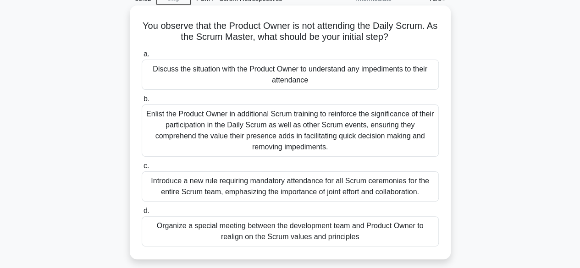
click at [324, 73] on div "Discuss the situation with the Product Owner to understand any impediments to t…" at bounding box center [290, 75] width 297 height 30
click at [142, 57] on input "a. Discuss the situation with the Product Owner to understand any impediments t…" at bounding box center [142, 54] width 0 height 6
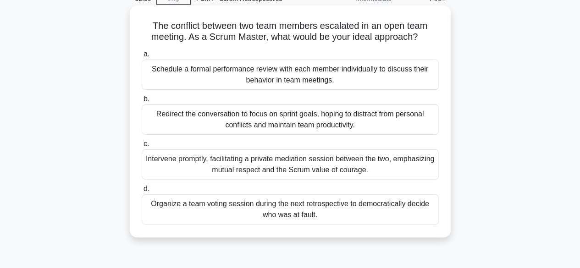
click at [346, 162] on div "Intervene promptly, facilitating a private mediation session between the two, e…" at bounding box center [290, 165] width 297 height 30
click at [142, 147] on input "c. Intervene promptly, facilitating a private mediation session between the two…" at bounding box center [142, 144] width 0 height 6
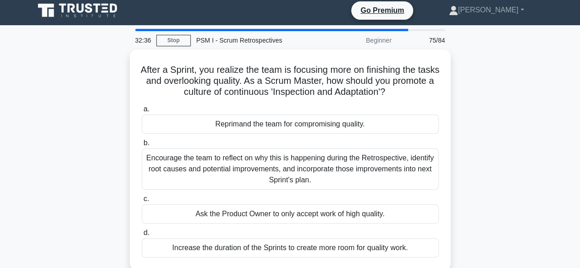
scroll to position [0, 0]
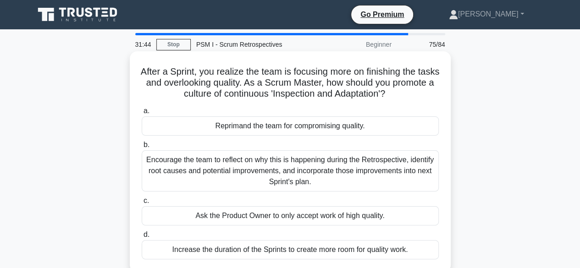
click at [330, 173] on div "Encourage the team to reflect on why this is happening during the Retrospective…" at bounding box center [290, 170] width 297 height 41
click at [142, 148] on input "b. Encourage the team to reflect on why this is happening during the Retrospect…" at bounding box center [142, 145] width 0 height 6
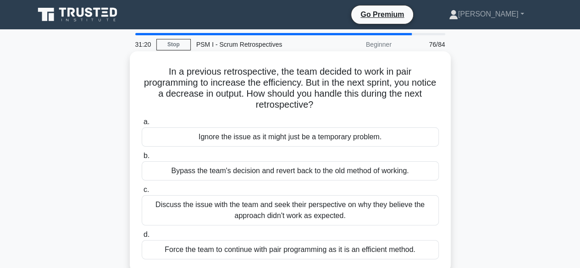
click at [348, 212] on div "Discuss the issue with the team and seek their perspective on why they believe …" at bounding box center [290, 210] width 297 height 30
click at [142, 193] on input "c. Discuss the issue with the team and seek their perspective on why they belie…" at bounding box center [142, 190] width 0 height 6
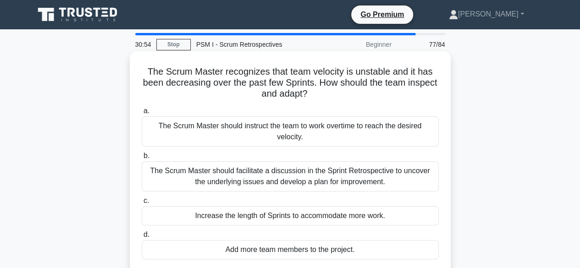
click at [327, 174] on div "The Scrum Master should facilitate a discussion in the Sprint Retrospective to …" at bounding box center [290, 176] width 297 height 30
click at [142, 159] on input "b. The Scrum Master should facilitate a discussion in the Sprint Retrospective …" at bounding box center [142, 156] width 0 height 6
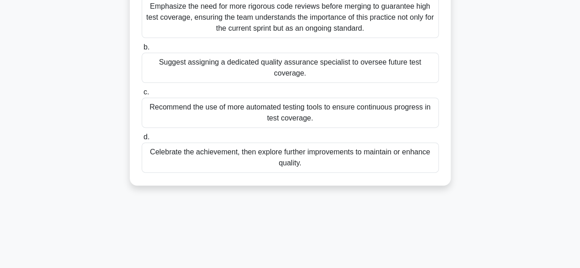
scroll to position [138, 0]
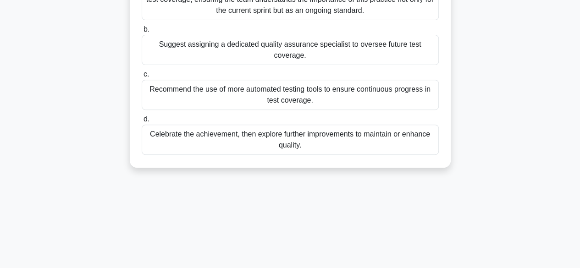
click at [322, 102] on div "Recommend the use of more automated testing tools to ensure continuous progress…" at bounding box center [290, 95] width 297 height 30
click at [142, 78] on input "c. Recommend the use of more automated testing tools to ensure continuous progr…" at bounding box center [142, 75] width 0 height 6
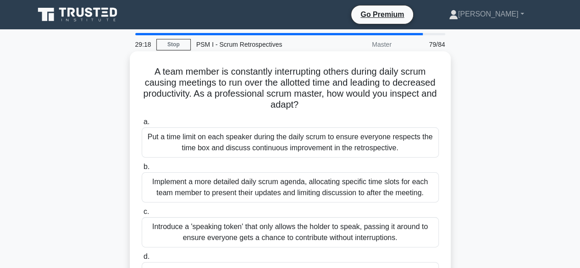
scroll to position [46, 0]
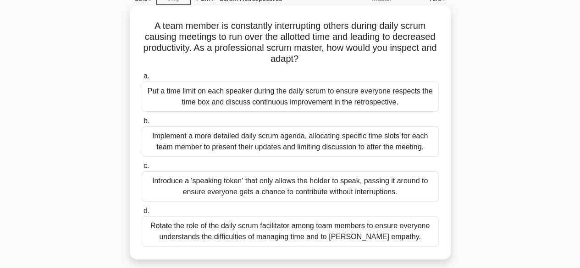
click at [379, 93] on div "Put a time limit on each speaker during the daily scrum to ensure everyone resp…" at bounding box center [290, 97] width 297 height 30
click at [142, 79] on input "a. Put a time limit on each speaker during the daily scrum to ensure everyone r…" at bounding box center [142, 76] width 0 height 6
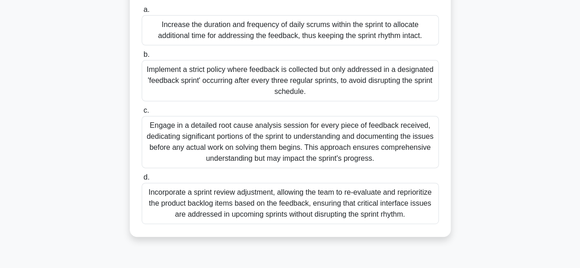
scroll to position [138, 0]
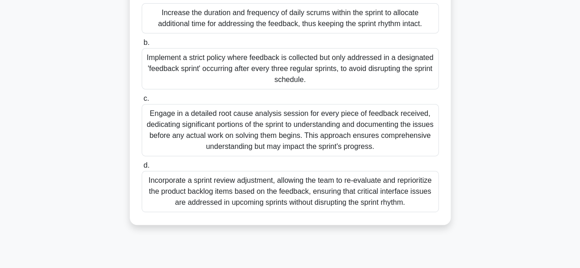
click at [376, 199] on div "Incorporate a sprint review adjustment, allowing the team to re-evaluate and re…" at bounding box center [290, 191] width 297 height 41
click at [142, 169] on input "d. Incorporate a sprint review adjustment, allowing the team to re-evaluate and…" at bounding box center [142, 166] width 0 height 6
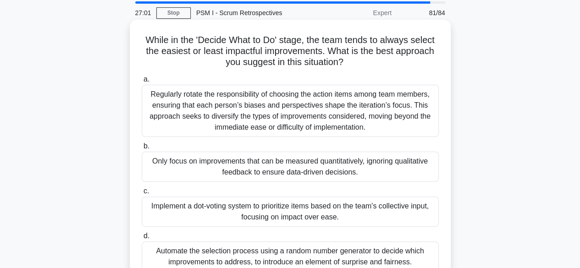
scroll to position [46, 0]
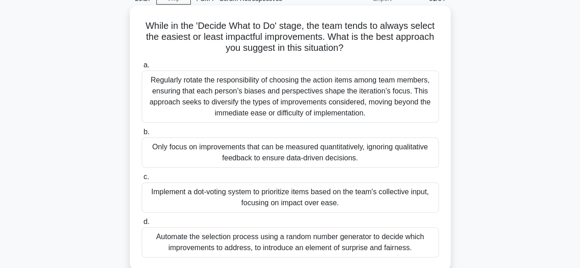
click at [318, 197] on div "Implement a dot-voting system to prioritize items based on the team's collectiv…" at bounding box center [290, 198] width 297 height 30
click at [142, 180] on input "c. Implement a dot-voting system to prioritize items based on the team's collec…" at bounding box center [142, 177] width 0 height 6
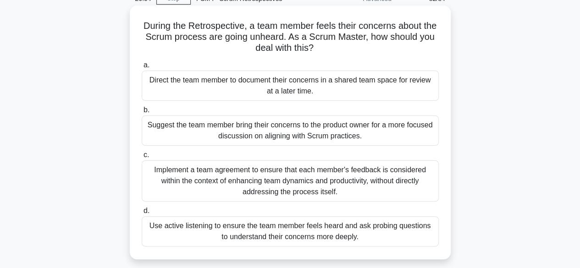
click at [309, 234] on div "Use active listening to ensure the team member feels heard and ask probing ques…" at bounding box center [290, 232] width 297 height 30
click at [142, 214] on input "d. Use active listening to ensure the team member feels heard and ask probing q…" at bounding box center [142, 211] width 0 height 6
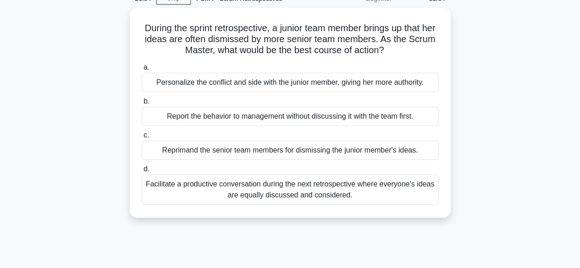
scroll to position [0, 0]
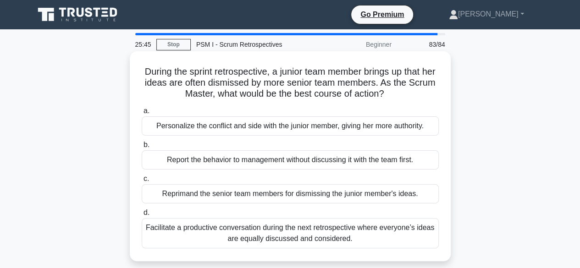
click at [344, 236] on div "Facilitate a productive conversation during the next retrospective where everyo…" at bounding box center [290, 233] width 297 height 30
click at [142, 216] on input "d. Facilitate a productive conversation during the next retrospective where eve…" at bounding box center [142, 213] width 0 height 6
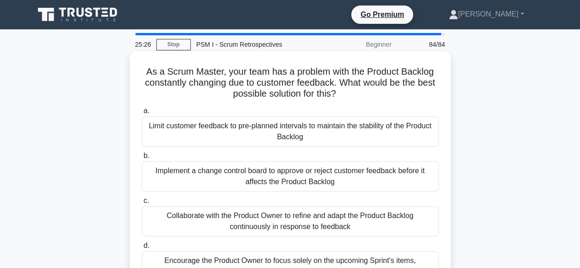
scroll to position [46, 0]
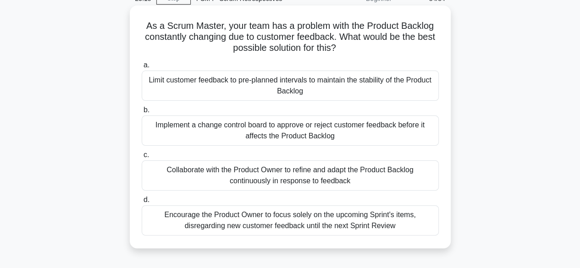
click at [347, 180] on div "Collaborate with the Product Owner to refine and adapt the Product Backlog cont…" at bounding box center [290, 176] width 297 height 30
click at [142, 158] on input "c. Collaborate with the Product Owner to refine and adapt the Product Backlog c…" at bounding box center [142, 155] width 0 height 6
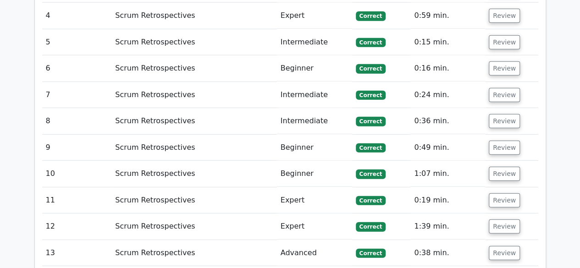
scroll to position [1239, 0]
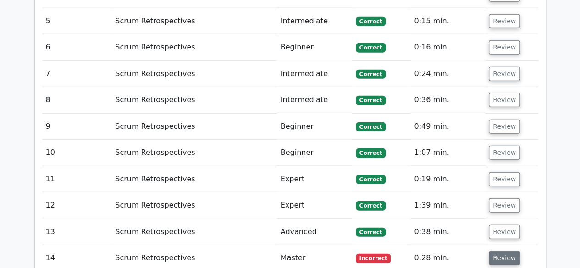
click at [502, 251] on button "Review" at bounding box center [504, 258] width 31 height 14
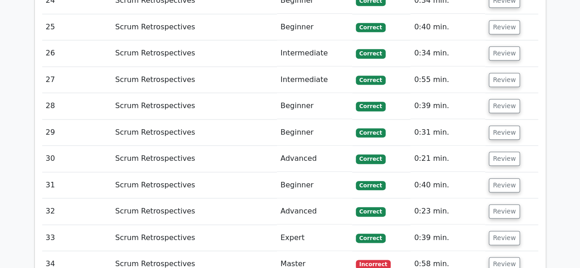
scroll to position [2156, 0]
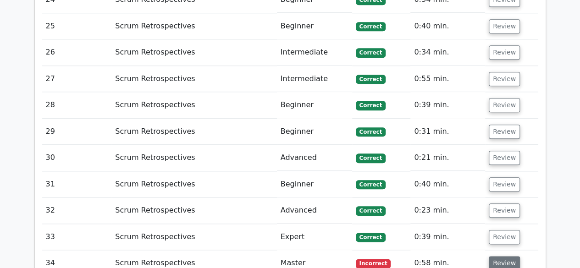
click at [507, 256] on button "Review" at bounding box center [504, 263] width 31 height 14
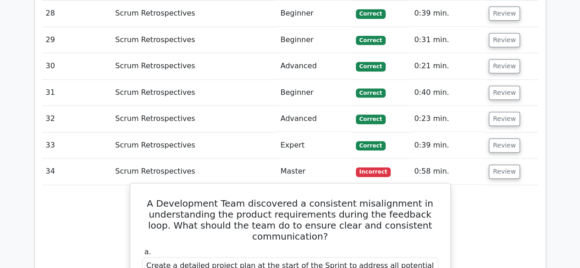
scroll to position [2294, 0]
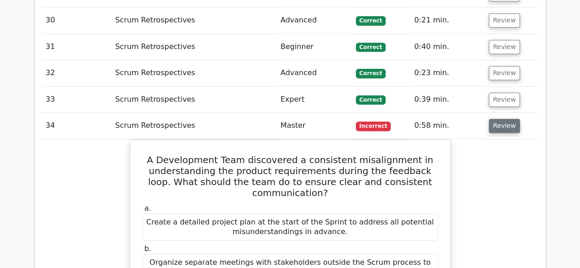
click at [506, 119] on button "Review" at bounding box center [504, 126] width 31 height 14
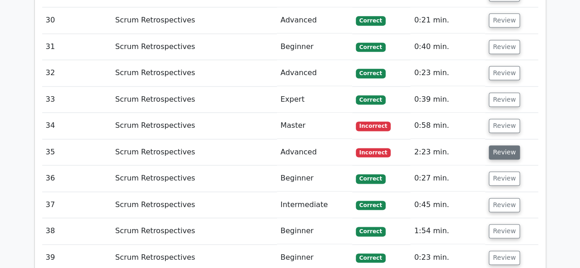
click at [507, 145] on button "Review" at bounding box center [504, 152] width 31 height 14
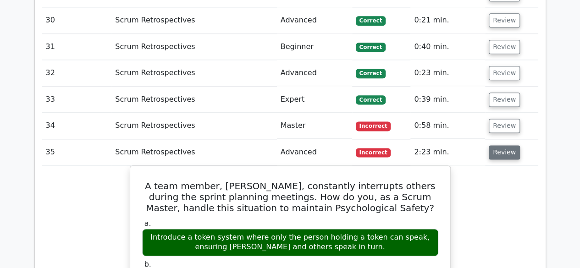
click at [501, 145] on button "Review" at bounding box center [504, 152] width 31 height 14
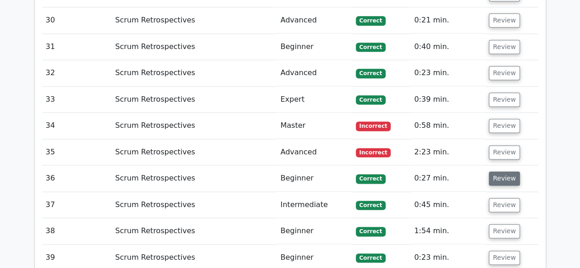
click at [508, 172] on button "Review" at bounding box center [504, 179] width 31 height 14
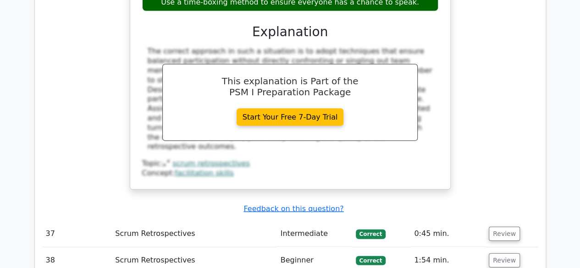
scroll to position [2752, 0]
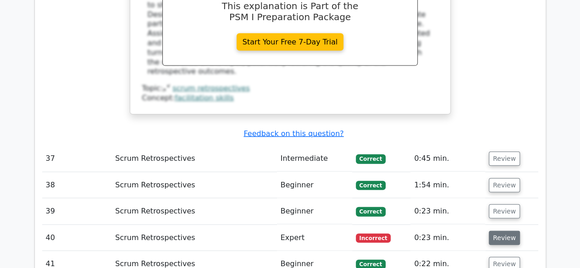
click at [506, 231] on button "Review" at bounding box center [504, 238] width 31 height 14
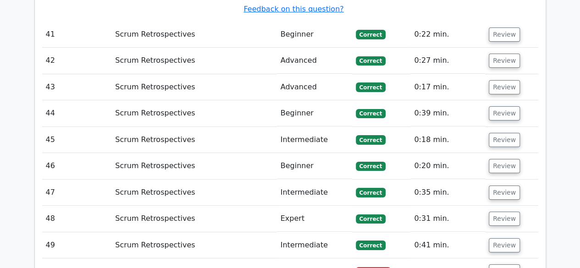
scroll to position [3440, 0]
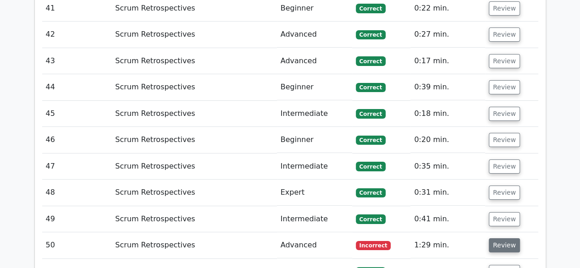
click at [500, 239] on button "Review" at bounding box center [504, 246] width 31 height 14
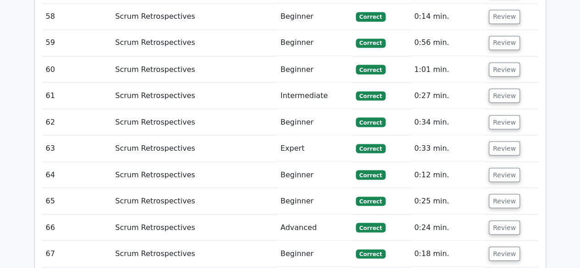
scroll to position [4312, 0]
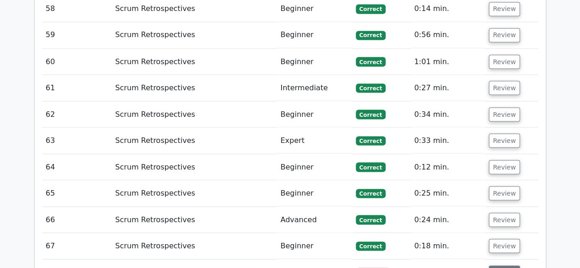
click at [509, 266] on button "Review" at bounding box center [504, 273] width 31 height 14
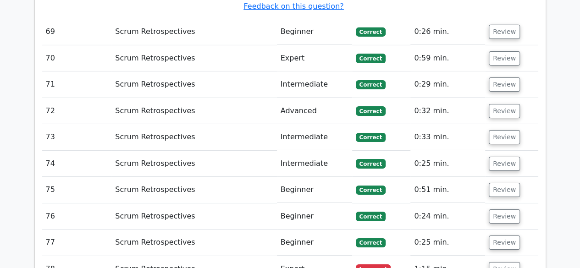
scroll to position [5000, 0]
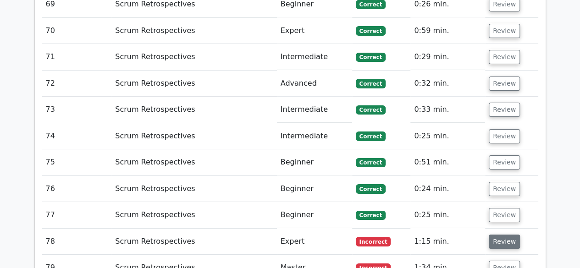
click at [504, 235] on button "Review" at bounding box center [504, 242] width 31 height 14
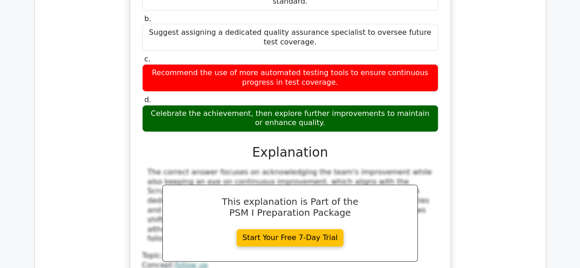
scroll to position [5367, 0]
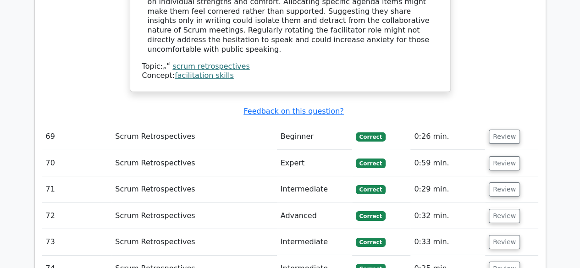
scroll to position [4862, 0]
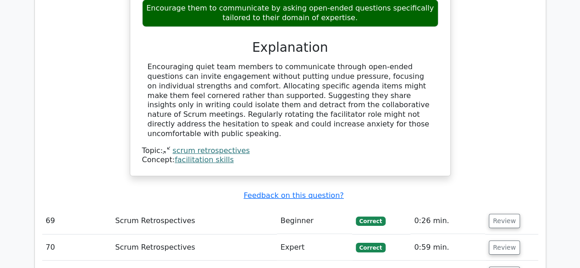
scroll to position [4725, 0]
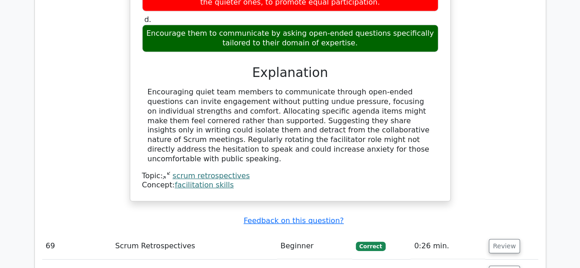
scroll to position [4771, 0]
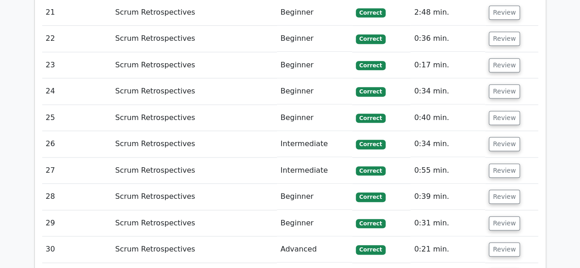
scroll to position [2156, 0]
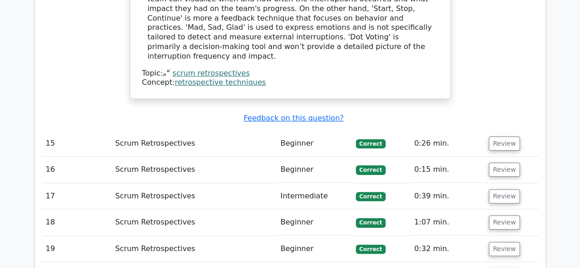
scroll to position [1789, 0]
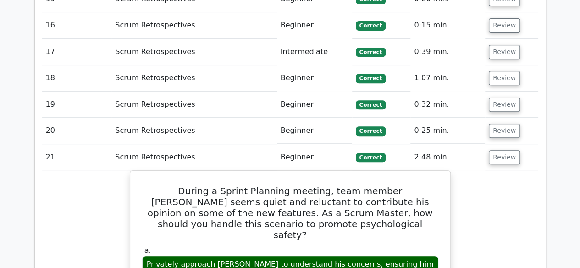
scroll to position [1972, 0]
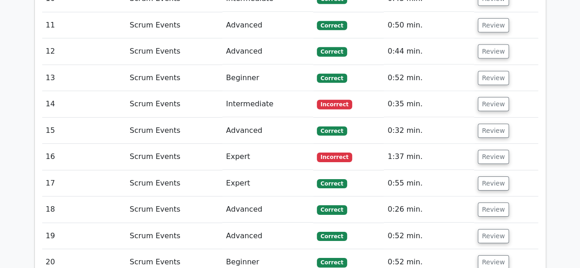
scroll to position [1514, 0]
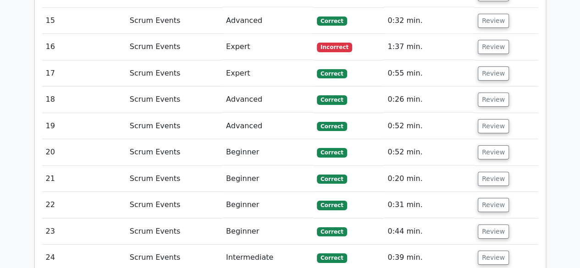
drag, startPoint x: 494, startPoint y: 163, endPoint x: 441, endPoint y: 162, distance: 52.3
click at [494, 225] on button "Review" at bounding box center [493, 232] width 31 height 14
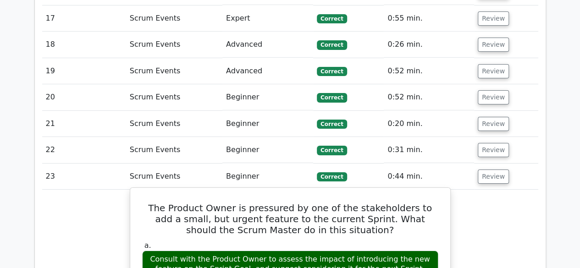
scroll to position [1651, 0]
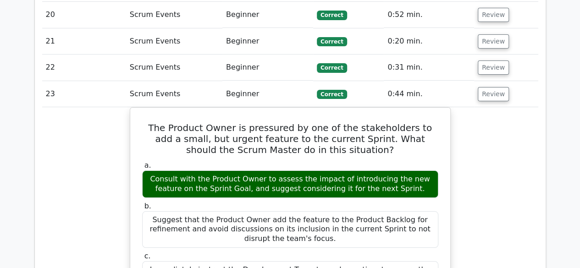
click at [500, 87] on button "Review" at bounding box center [493, 94] width 31 height 14
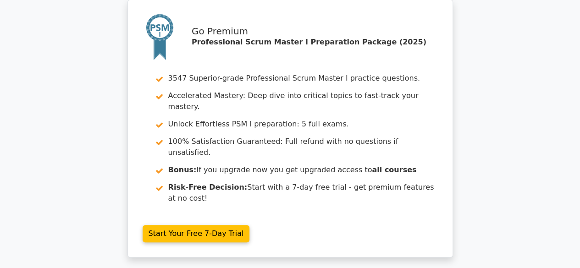
scroll to position [0, 0]
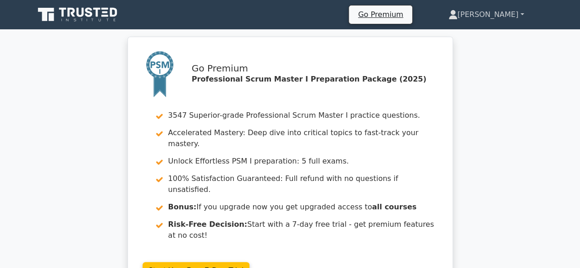
click at [515, 17] on link "[PERSON_NAME]" at bounding box center [487, 15] width 120 height 18
click at [490, 33] on link "Profile" at bounding box center [463, 36] width 72 height 15
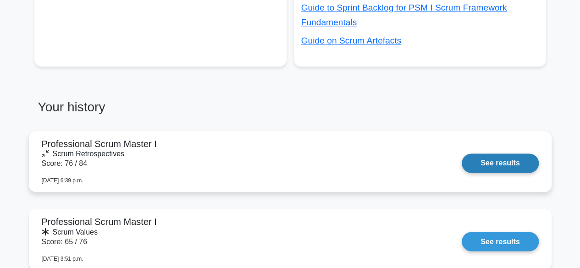
scroll to position [688, 0]
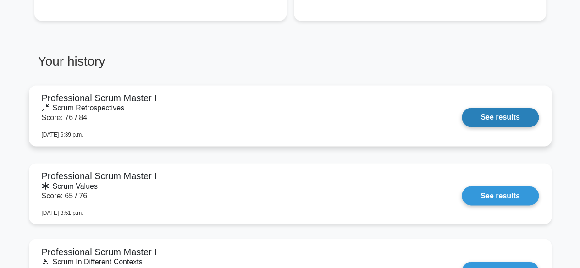
click at [504, 116] on link "See results" at bounding box center [500, 117] width 77 height 19
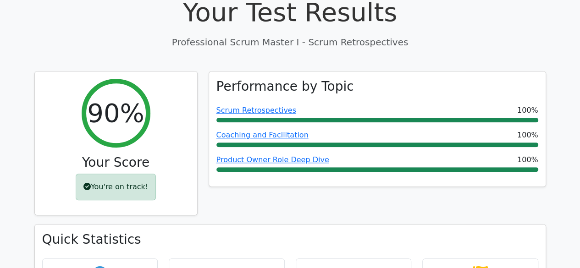
scroll to position [367, 0]
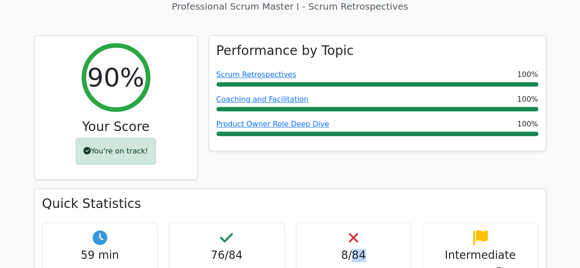
drag, startPoint x: 354, startPoint y: 222, endPoint x: 364, endPoint y: 221, distance: 9.7
click at [364, 249] on h4 "8/84" at bounding box center [354, 255] width 100 height 13
drag, startPoint x: 342, startPoint y: 221, endPoint x: 349, endPoint y: 219, distance: 7.0
click at [349, 249] on h4 "8/84" at bounding box center [354, 255] width 100 height 13
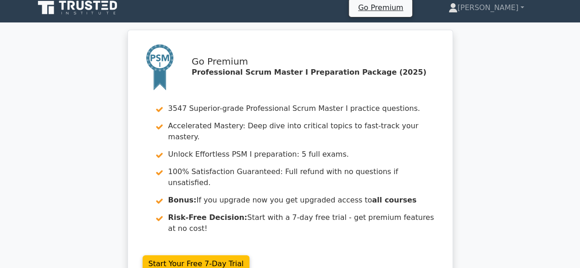
scroll to position [0, 0]
